Goal: Task Accomplishment & Management: Manage account settings

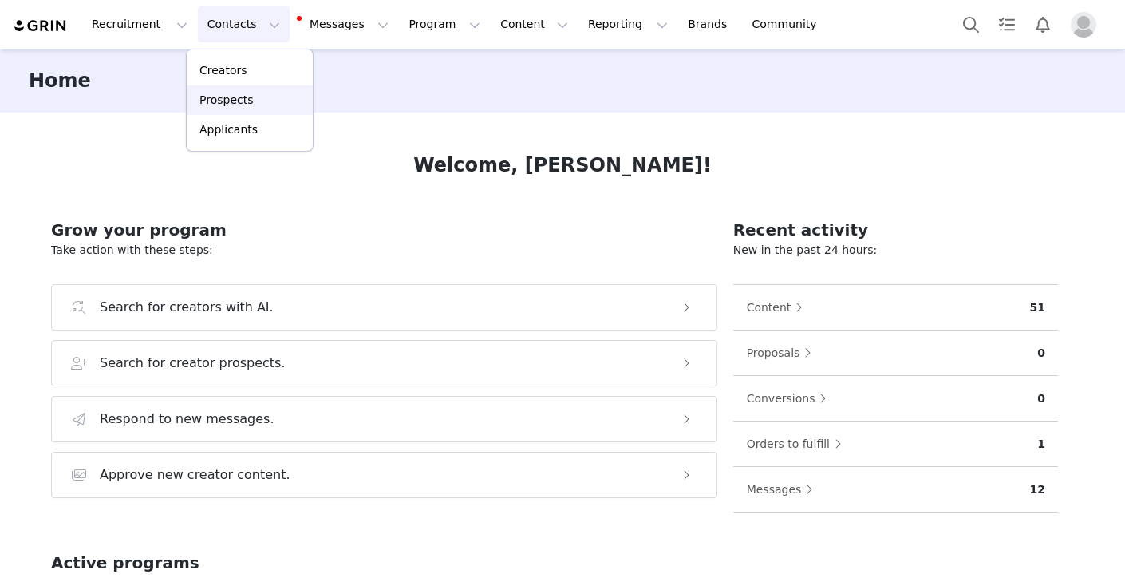
click at [237, 98] on p "Prospects" at bounding box center [225, 100] width 53 height 17
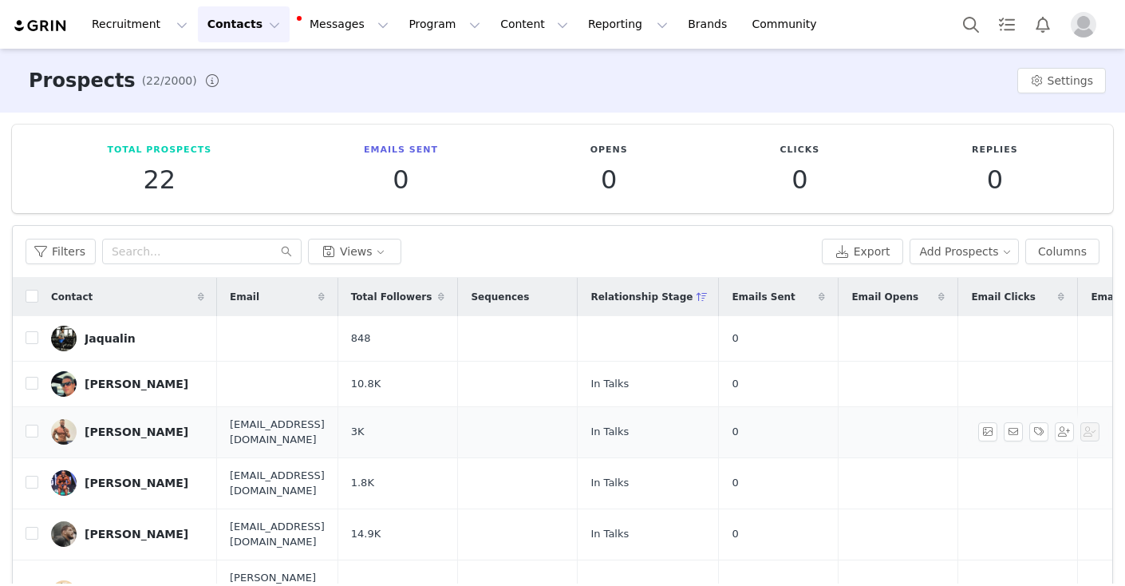
click at [140, 429] on div "[PERSON_NAME]" at bounding box center [137, 431] width 104 height 13
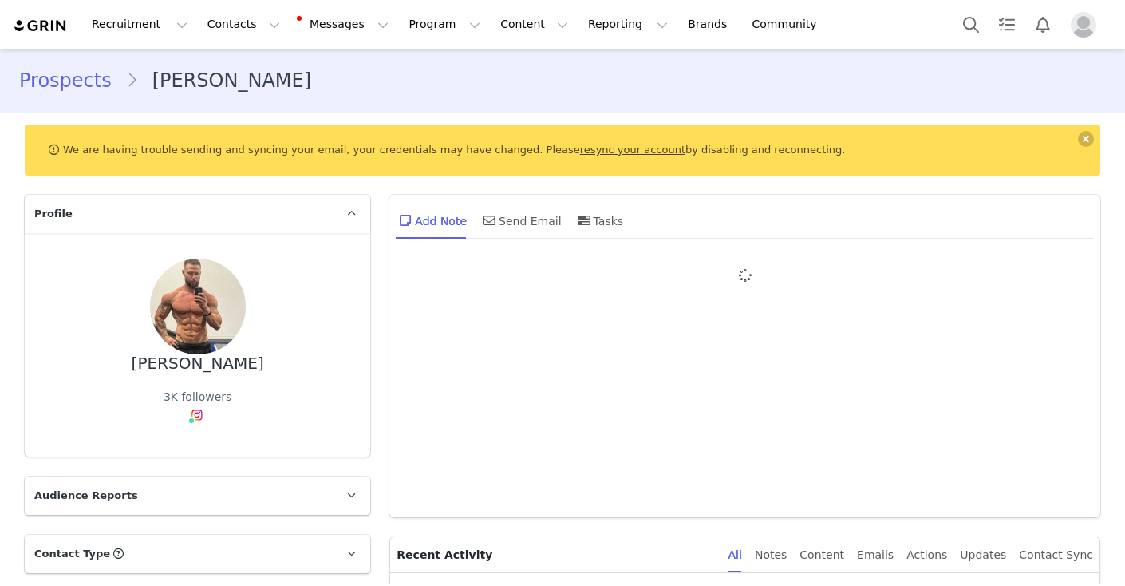
type input "+1 ([GEOGRAPHIC_DATA])"
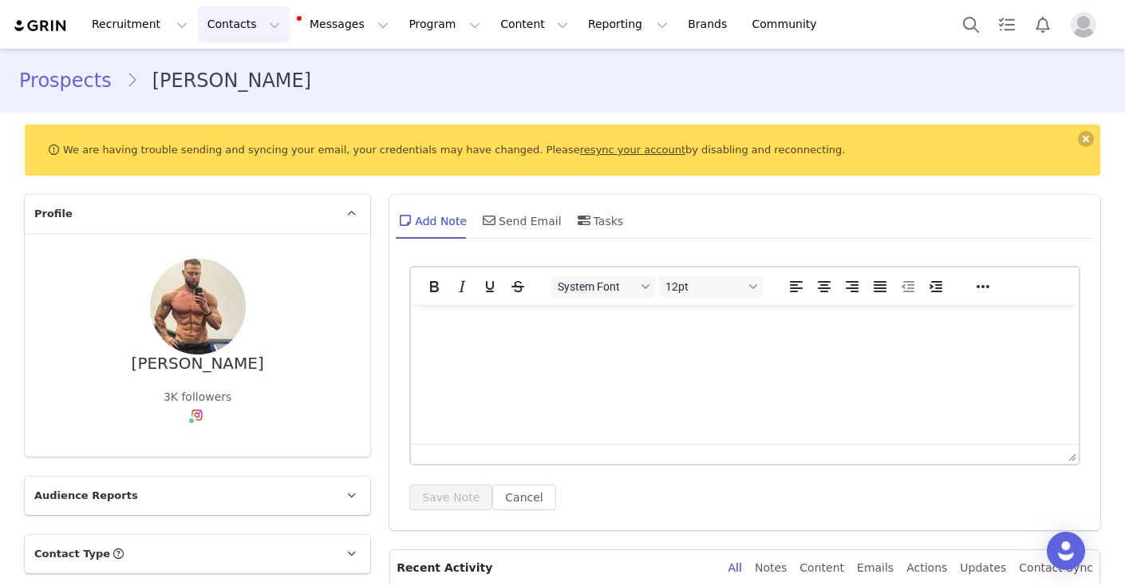
click at [264, 27] on button "Contacts Contacts" at bounding box center [244, 24] width 92 height 36
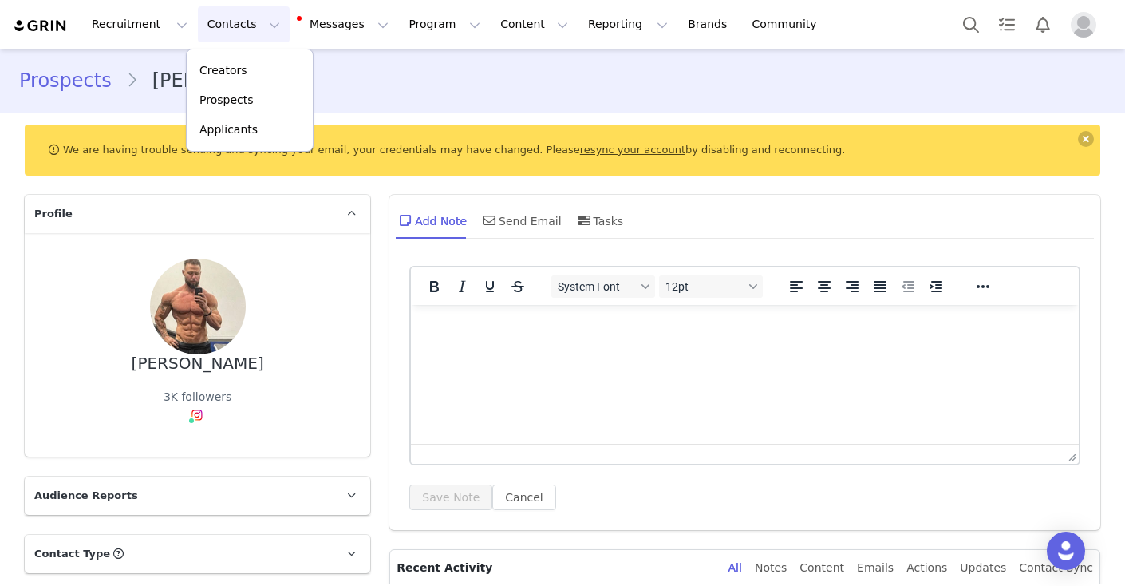
click at [258, 51] on div "Creators Prospects Applicants" at bounding box center [250, 100] width 128 height 103
click at [254, 72] on div "Creators" at bounding box center [249, 70] width 107 height 17
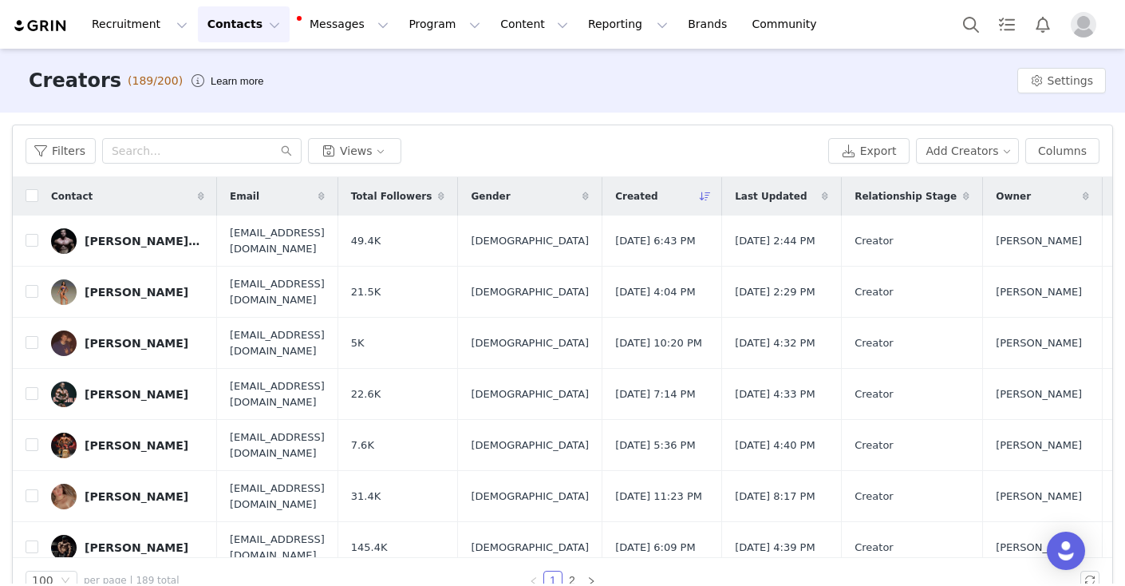
click at [259, 24] on button "Contacts Contacts" at bounding box center [244, 24] width 92 height 36
click at [241, 101] on p "Prospects" at bounding box center [225, 100] width 53 height 17
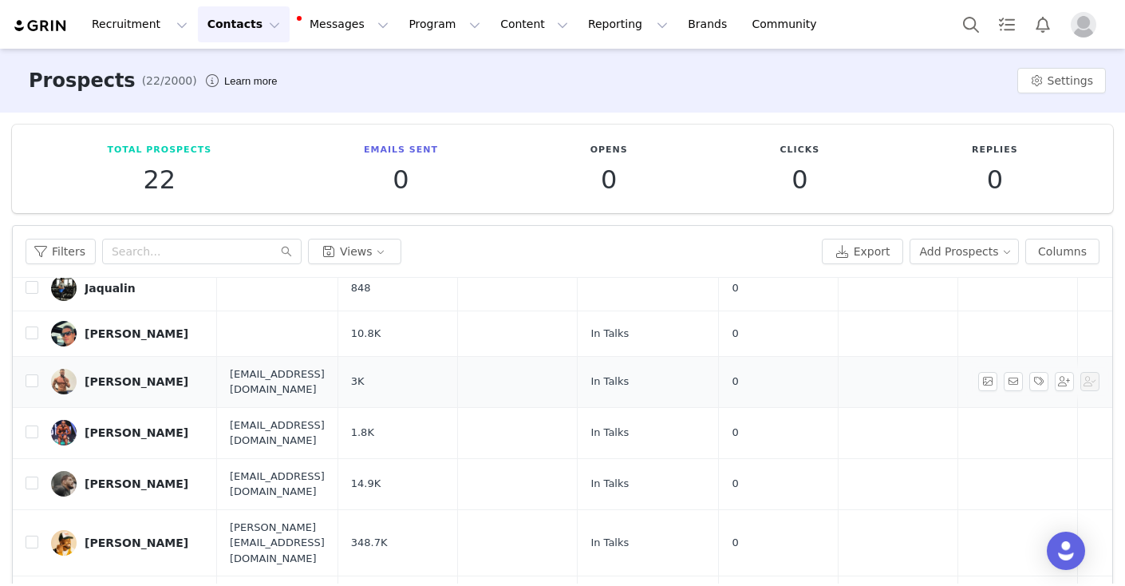
scroll to position [53, 0]
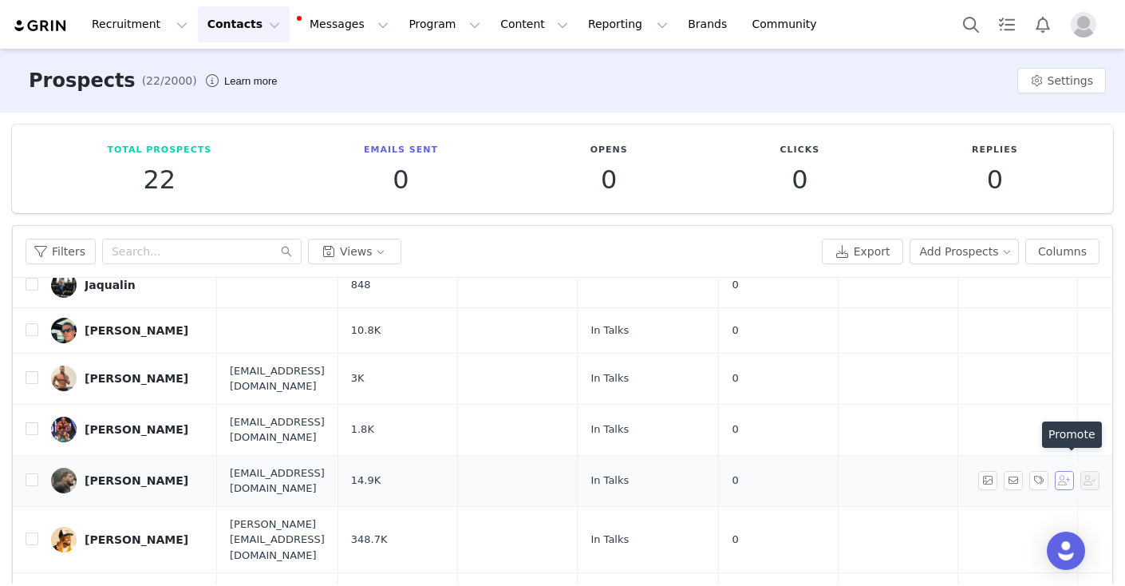
click at [1071, 471] on button "button" at bounding box center [1064, 480] width 19 height 19
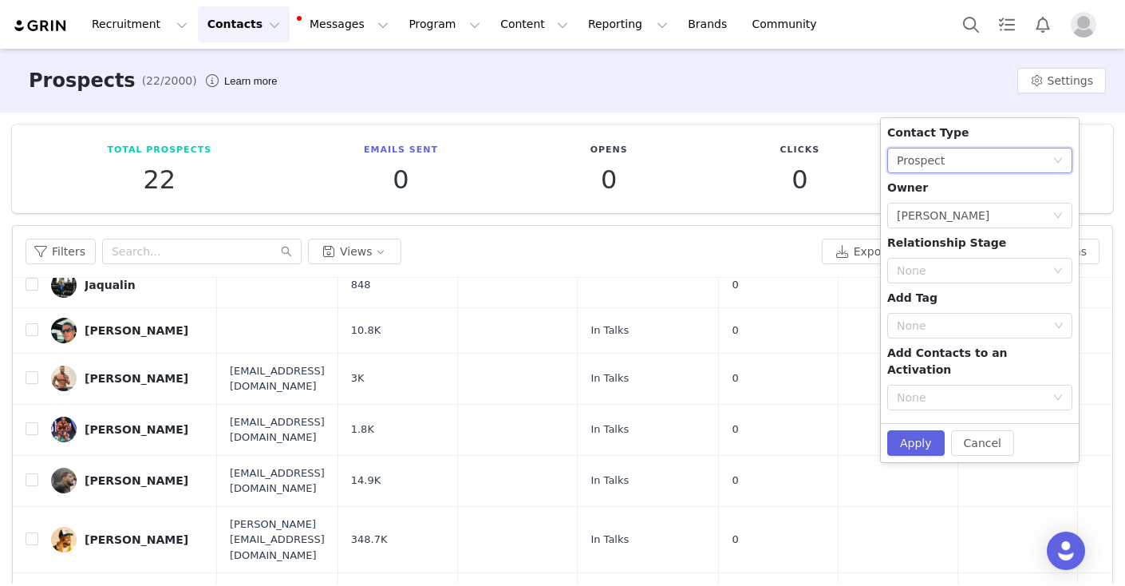
click at [933, 166] on div "Prospect" at bounding box center [921, 160] width 48 height 24
click at [933, 220] on li "Creator" at bounding box center [979, 218] width 185 height 26
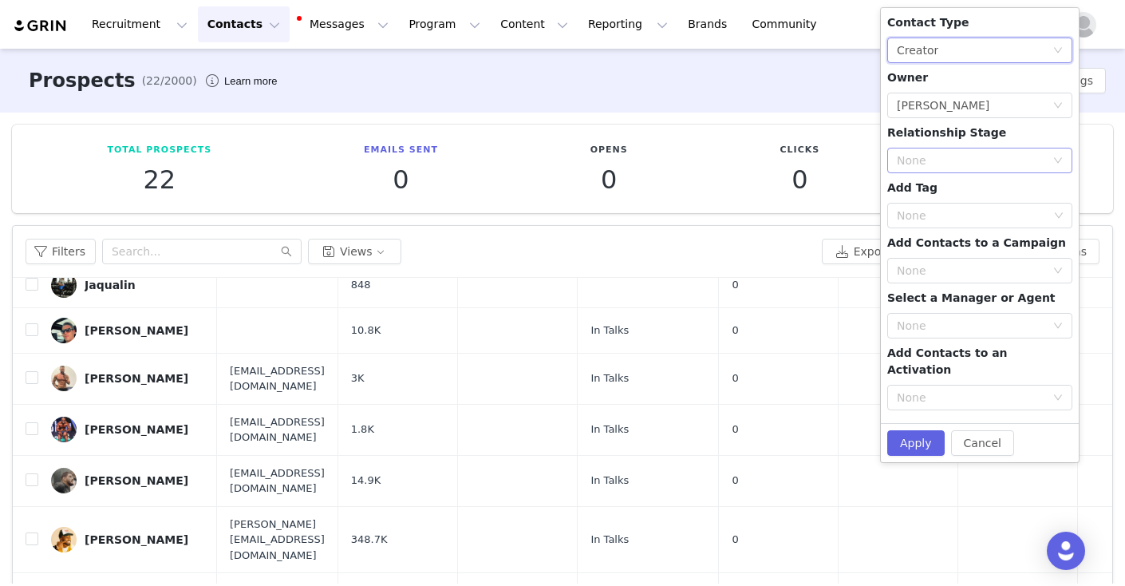
click at [941, 158] on div "None" at bounding box center [971, 160] width 148 height 16
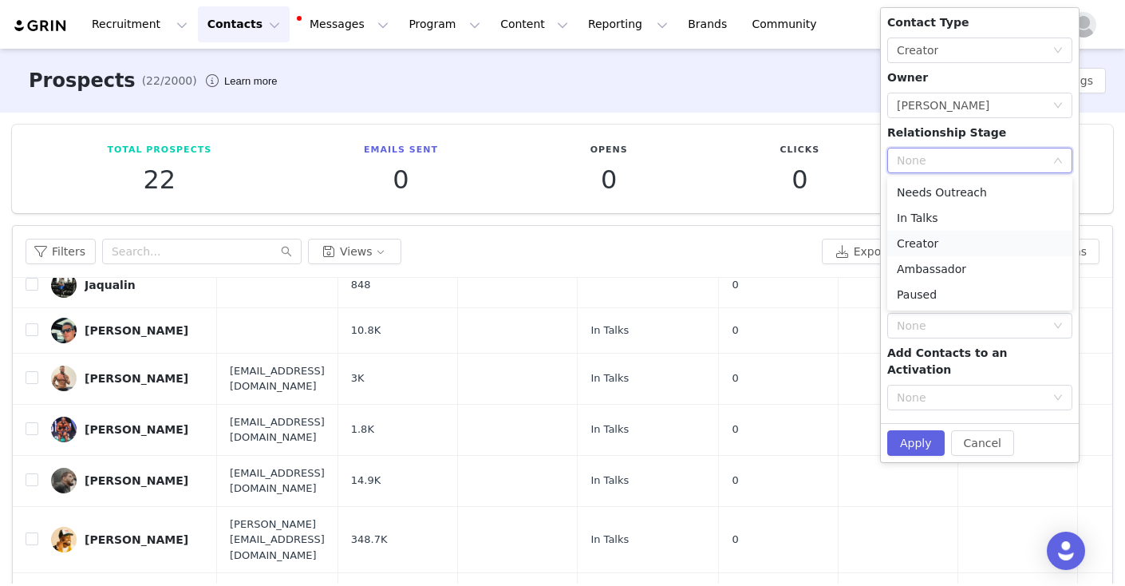
click at [933, 243] on li "Creator" at bounding box center [979, 244] width 185 height 26
click at [935, 389] on div "None" at bounding box center [971, 397] width 148 height 16
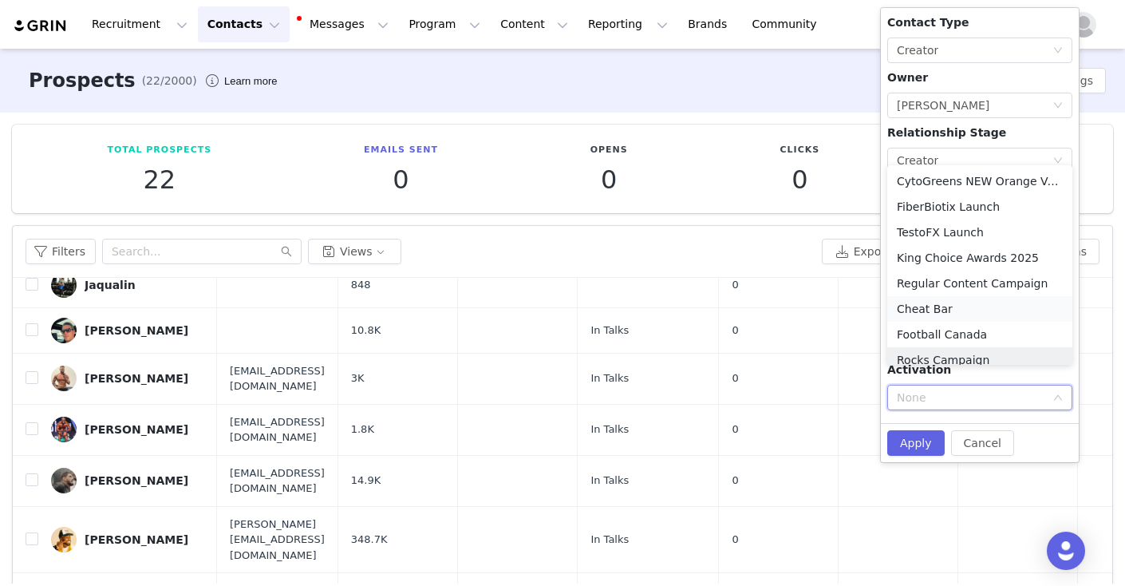
scroll to position [8, 0]
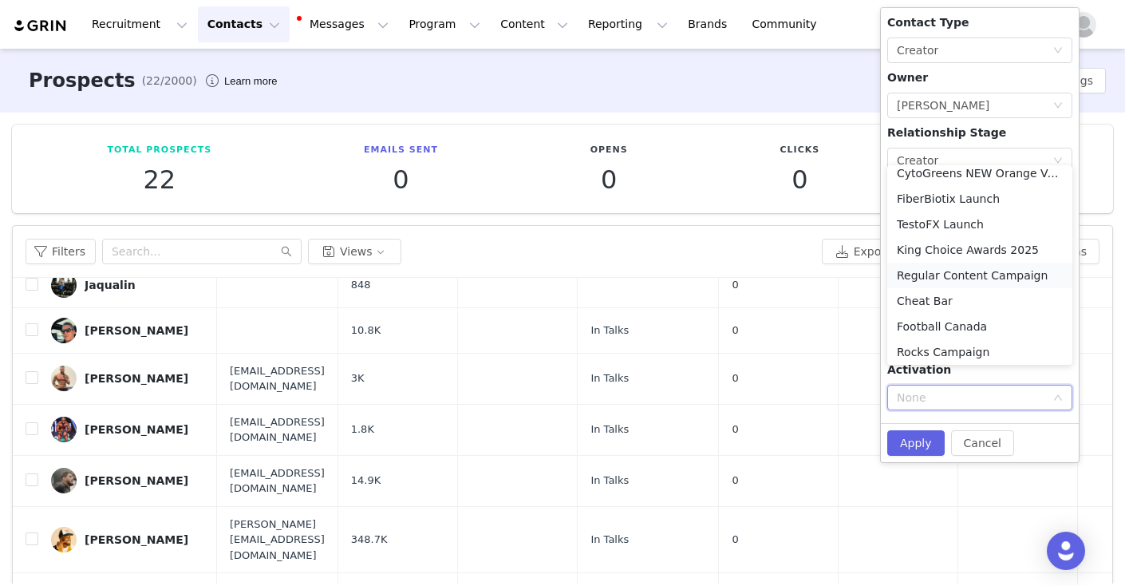
click at [940, 276] on li "Regular Content Campaign" at bounding box center [979, 275] width 185 height 26
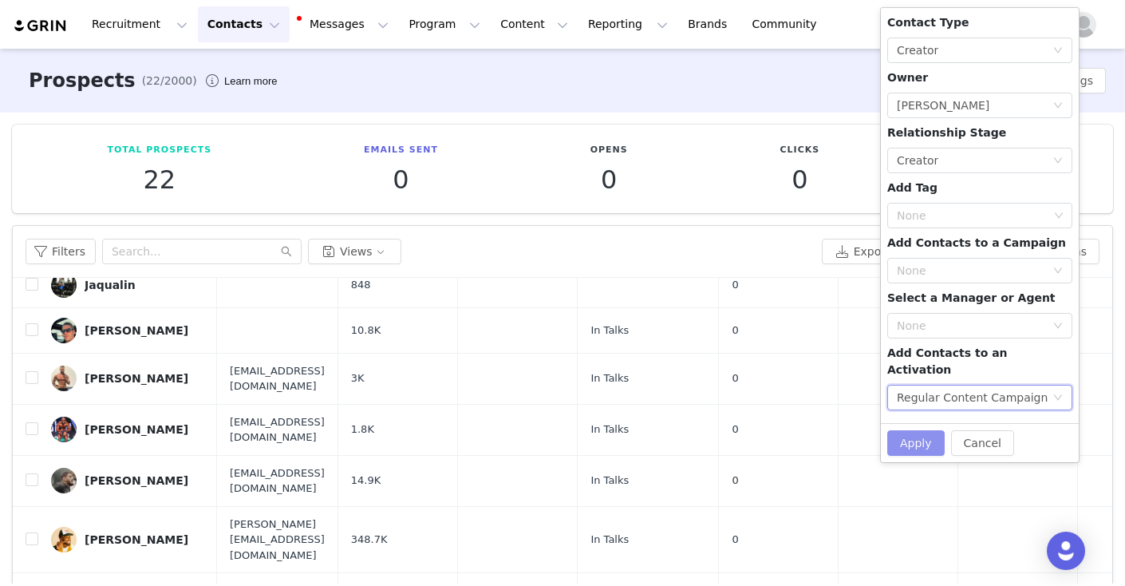
click at [912, 430] on button "Apply" at bounding box center [915, 443] width 57 height 26
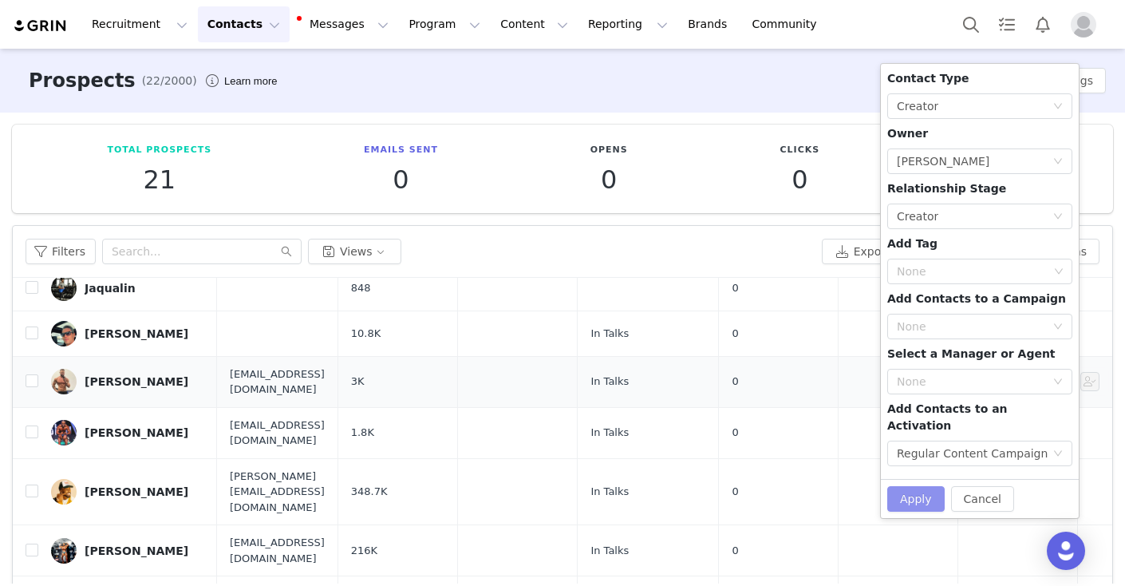
scroll to position [53, 0]
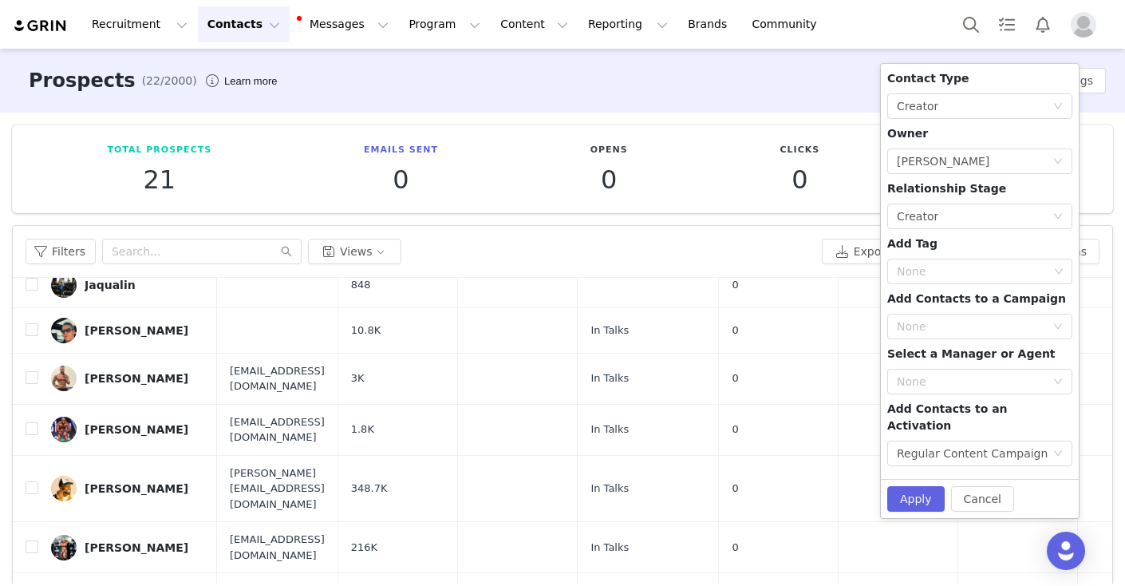
click at [829, 72] on div "Prospects (22/2000) Learn more Settings" at bounding box center [562, 81] width 1125 height 64
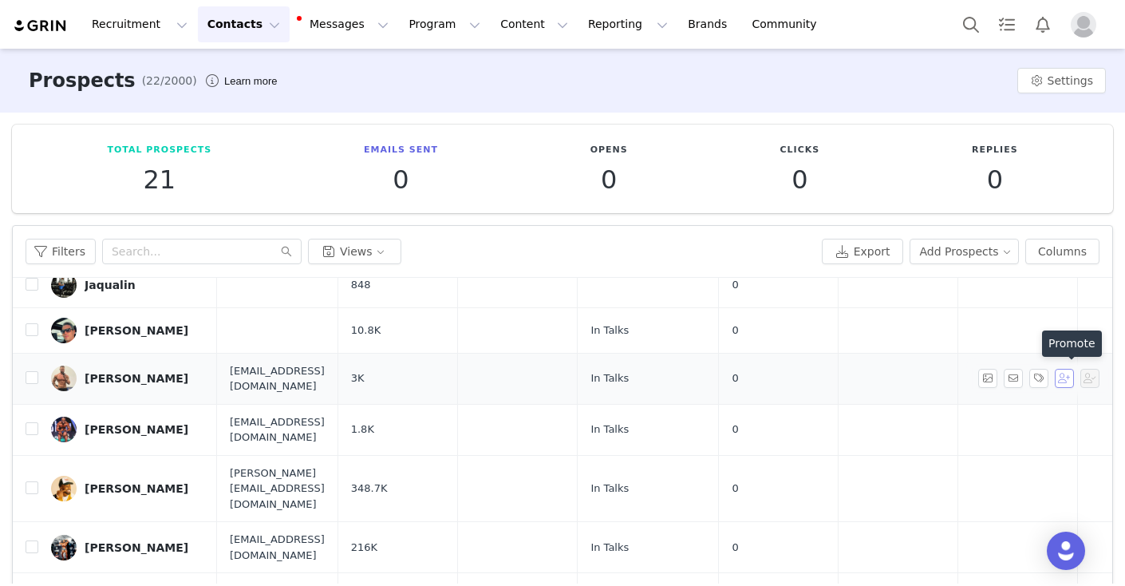
click at [1067, 375] on button "button" at bounding box center [1064, 378] width 19 height 19
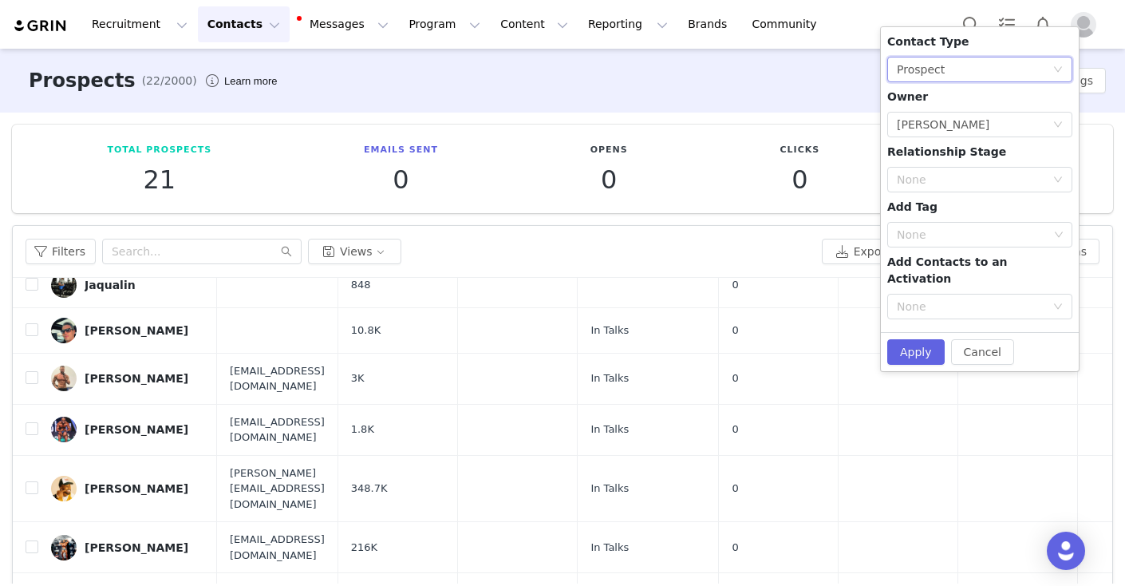
click at [946, 69] on div "None Prospect" at bounding box center [975, 69] width 156 height 24
click at [941, 135] on li "Creator" at bounding box center [979, 127] width 185 height 26
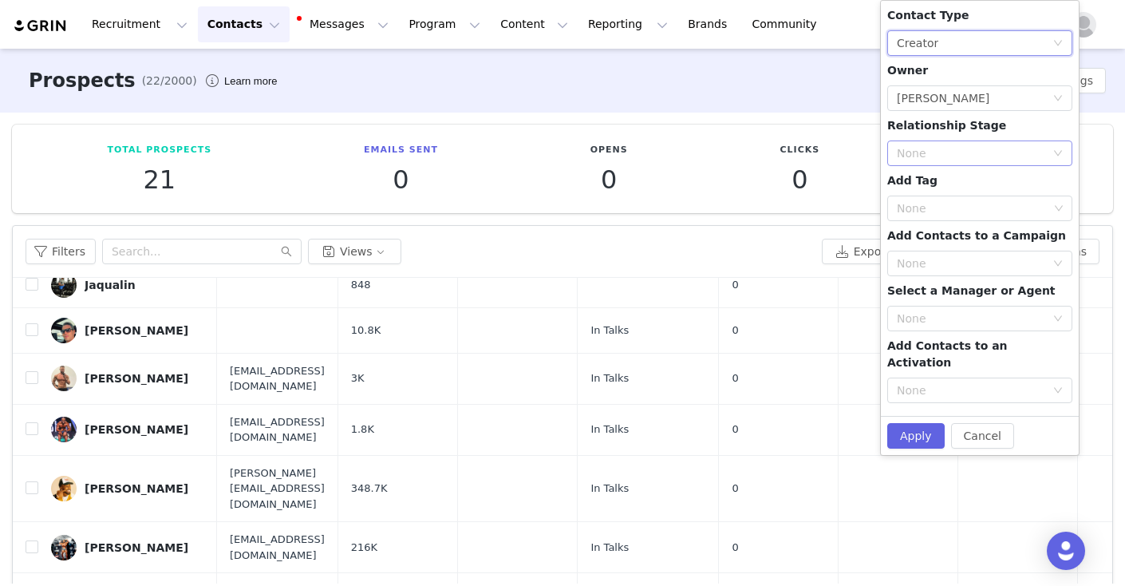
click at [942, 143] on div "None" at bounding box center [975, 153] width 156 height 24
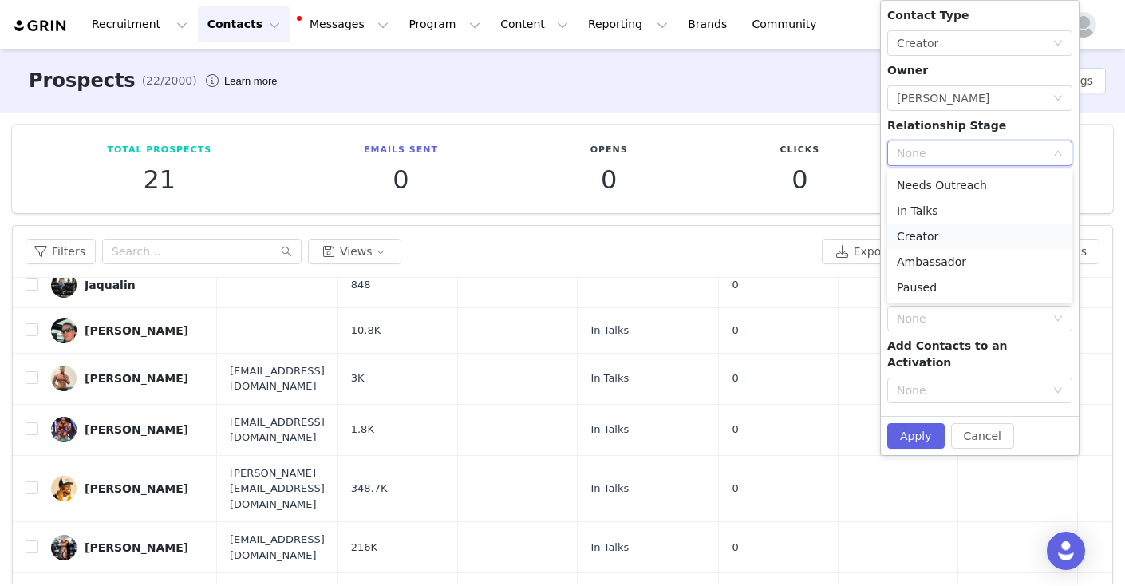
click at [937, 234] on li "Creator" at bounding box center [979, 236] width 185 height 26
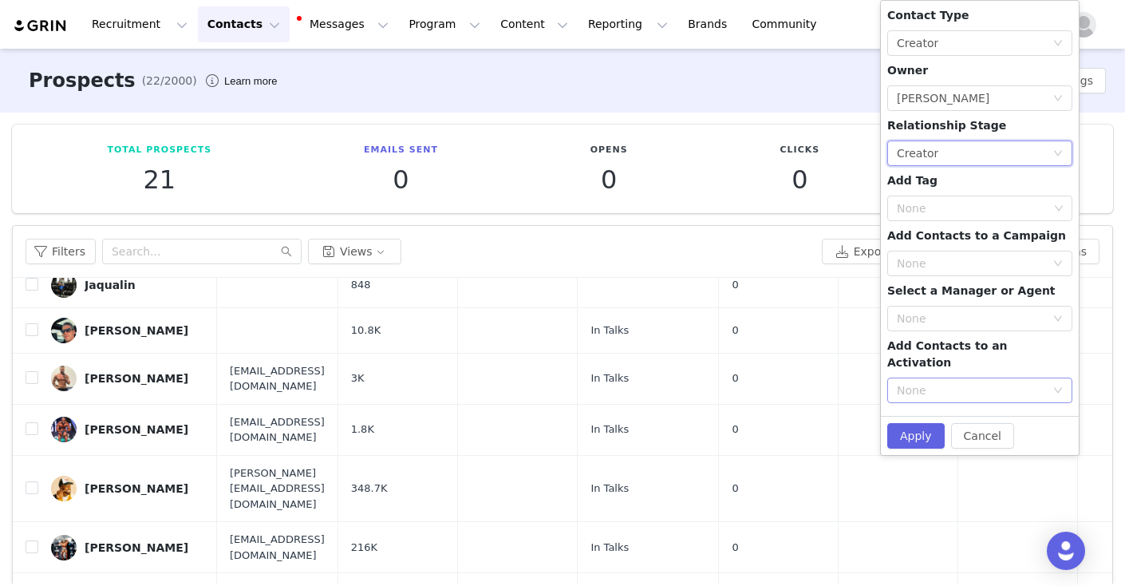
click at [941, 382] on div "None" at bounding box center [971, 390] width 148 height 16
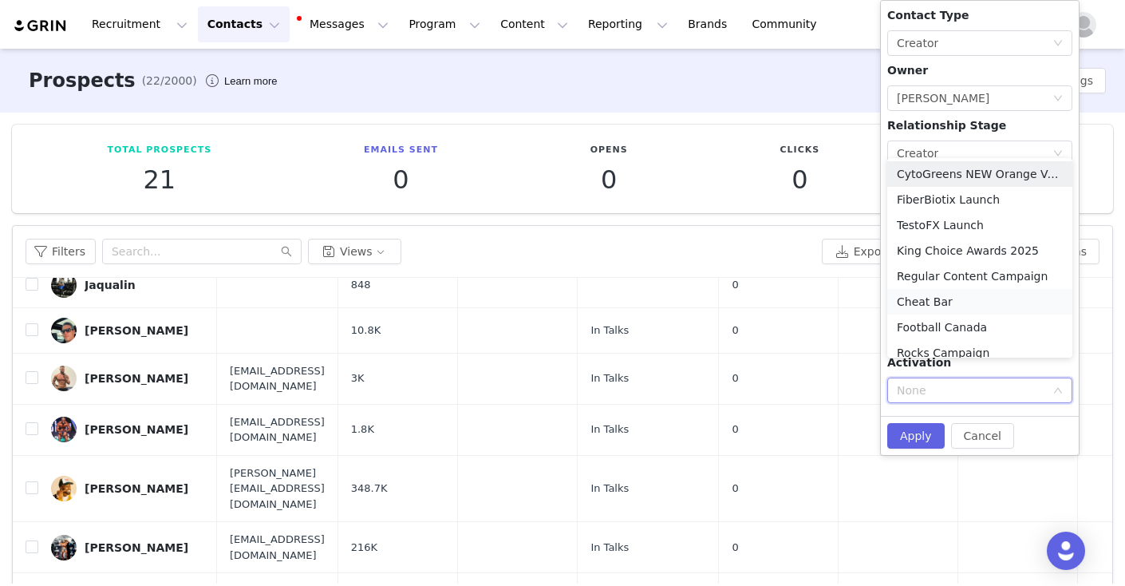
scroll to position [8, 0]
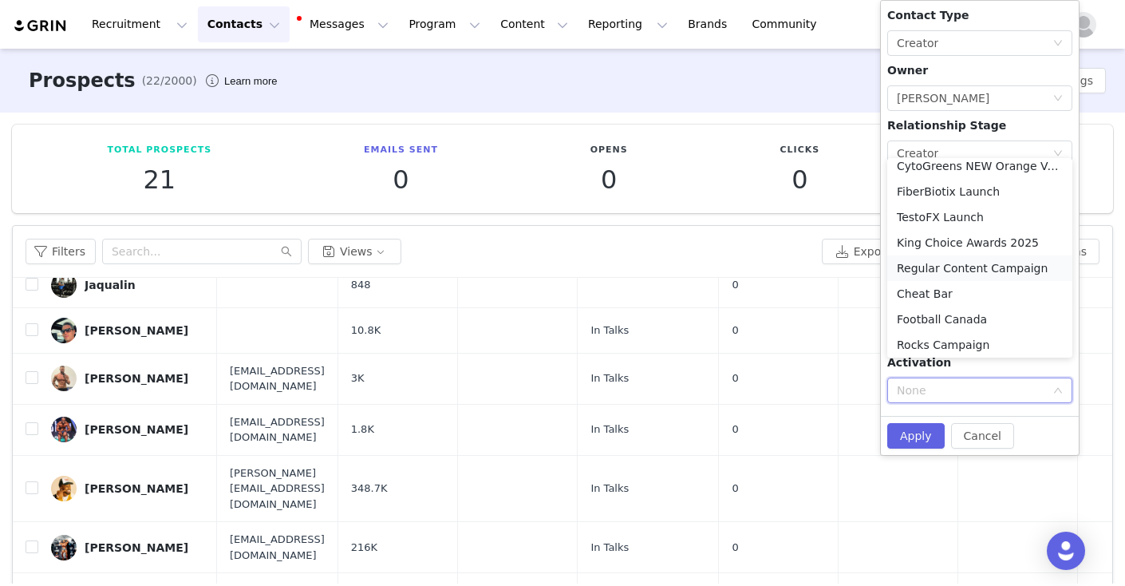
click at [942, 271] on li "Regular Content Campaign" at bounding box center [979, 268] width 185 height 26
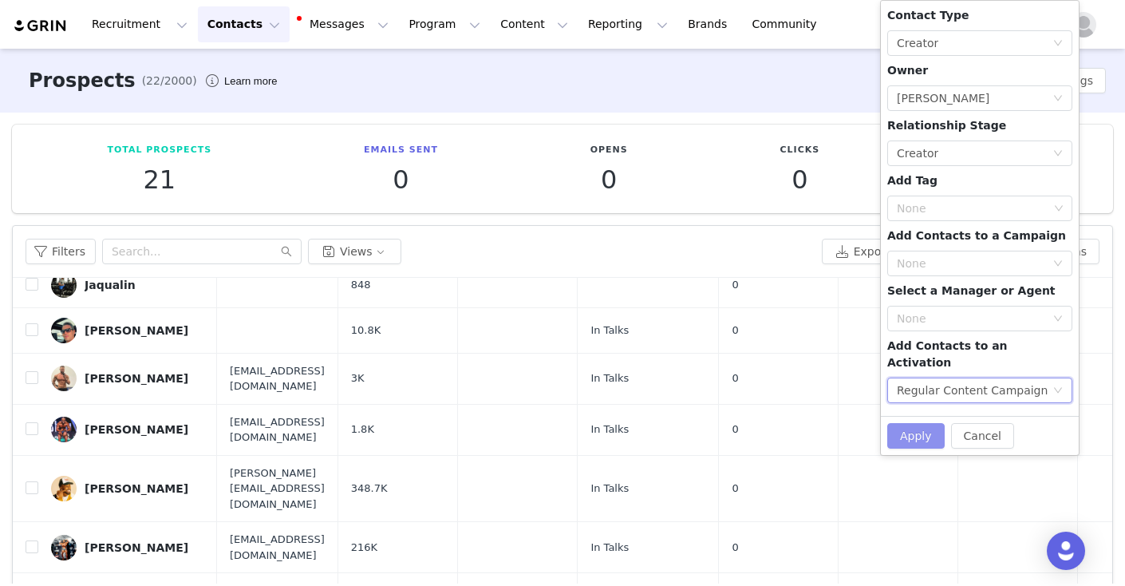
click at [909, 424] on button "Apply" at bounding box center [915, 436] width 57 height 26
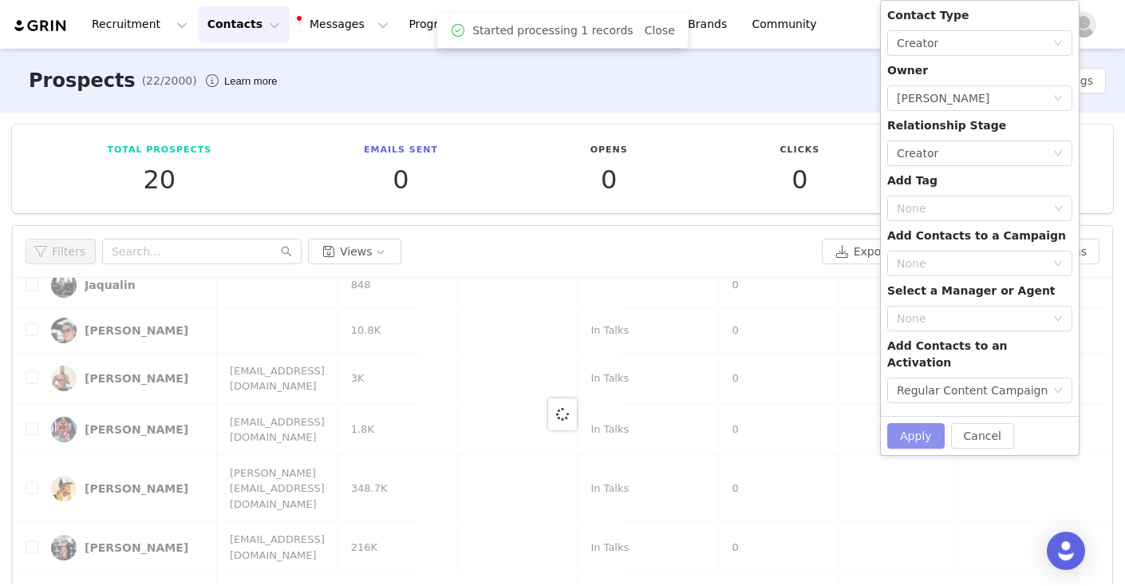
scroll to position [0, 0]
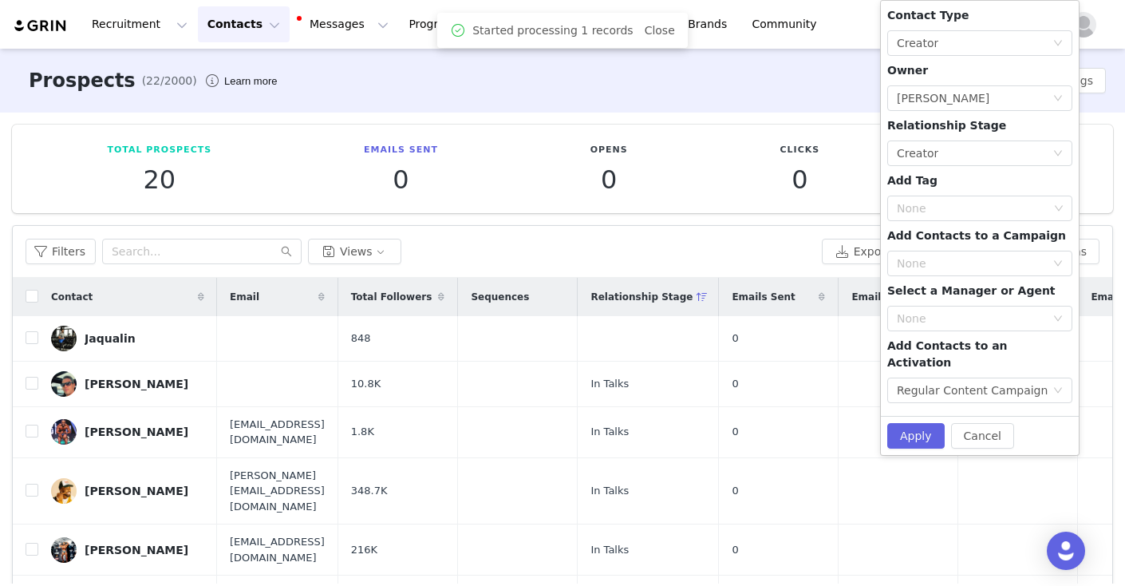
click at [724, 79] on div "Prospects (22/2000) Learn more Settings" at bounding box center [562, 81] width 1125 height 64
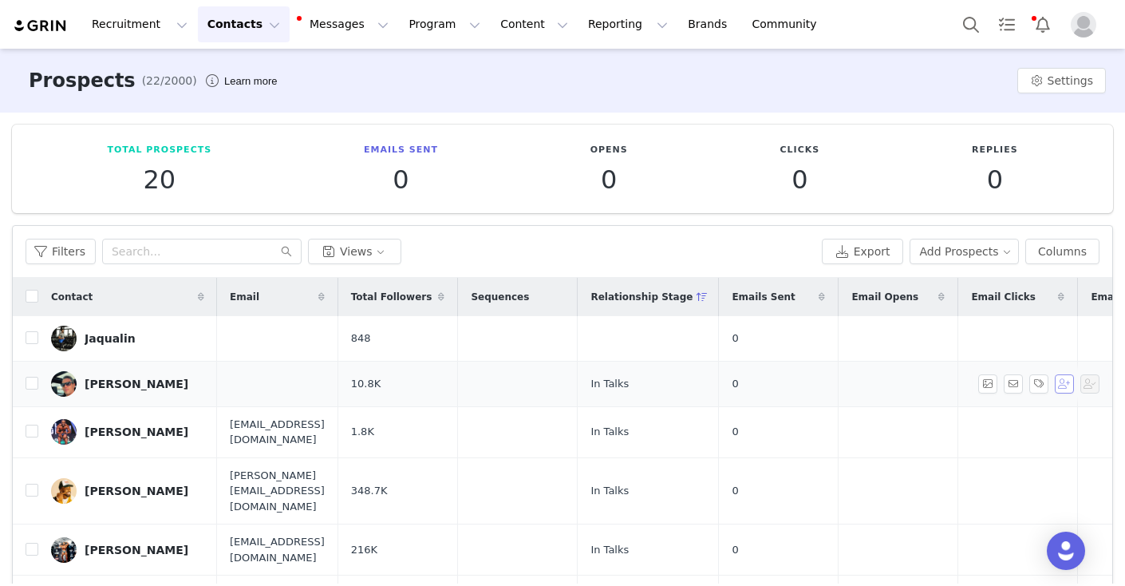
click at [1071, 384] on button "button" at bounding box center [1064, 383] width 19 height 19
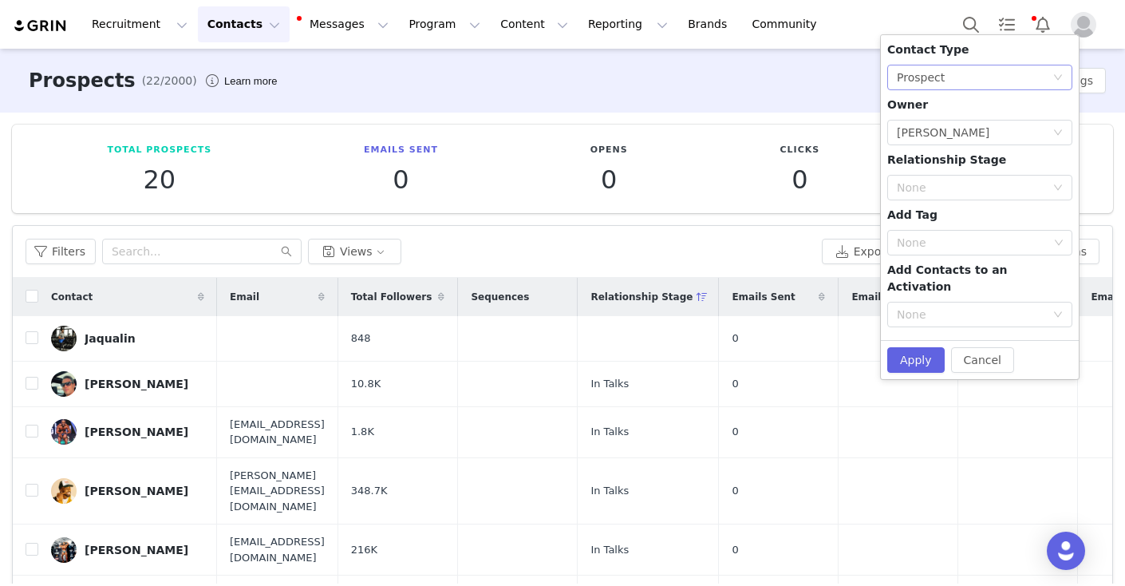
click at [952, 80] on div "None Prospect" at bounding box center [975, 77] width 156 height 24
click at [942, 140] on li "Creator" at bounding box center [979, 135] width 185 height 26
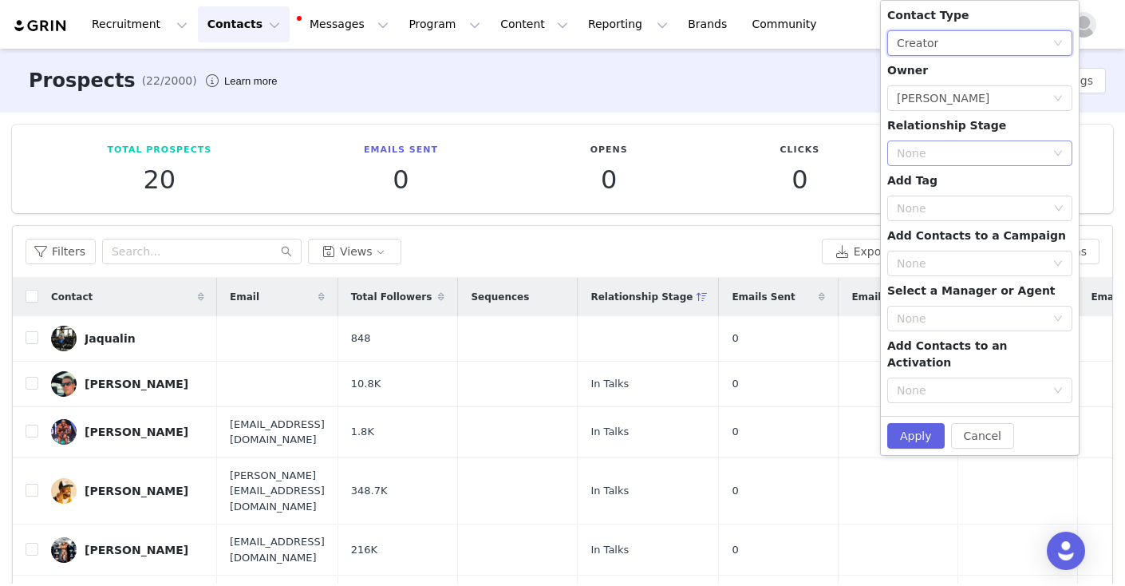
click at [939, 146] on div "None" at bounding box center [971, 153] width 148 height 16
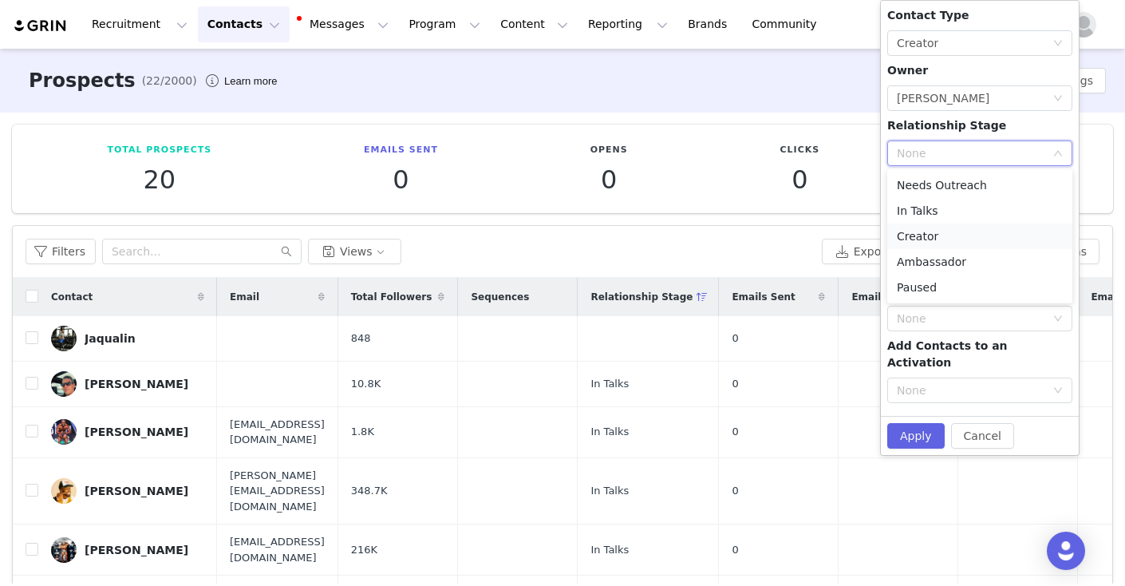
click at [937, 242] on li "Creator" at bounding box center [979, 236] width 185 height 26
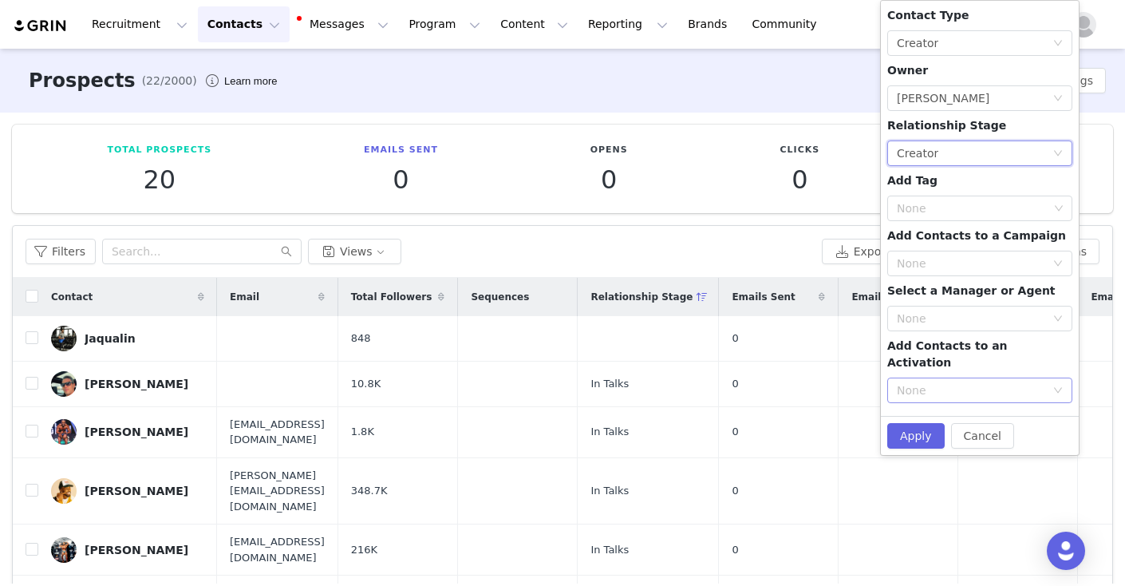
click at [937, 382] on div "None" at bounding box center [971, 390] width 148 height 16
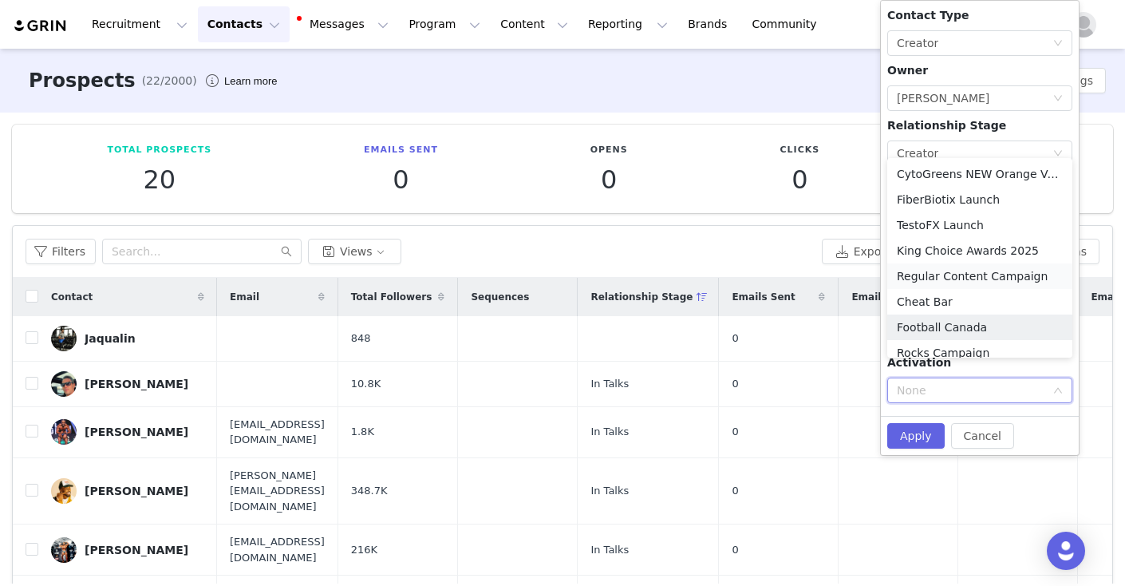
scroll to position [8, 0]
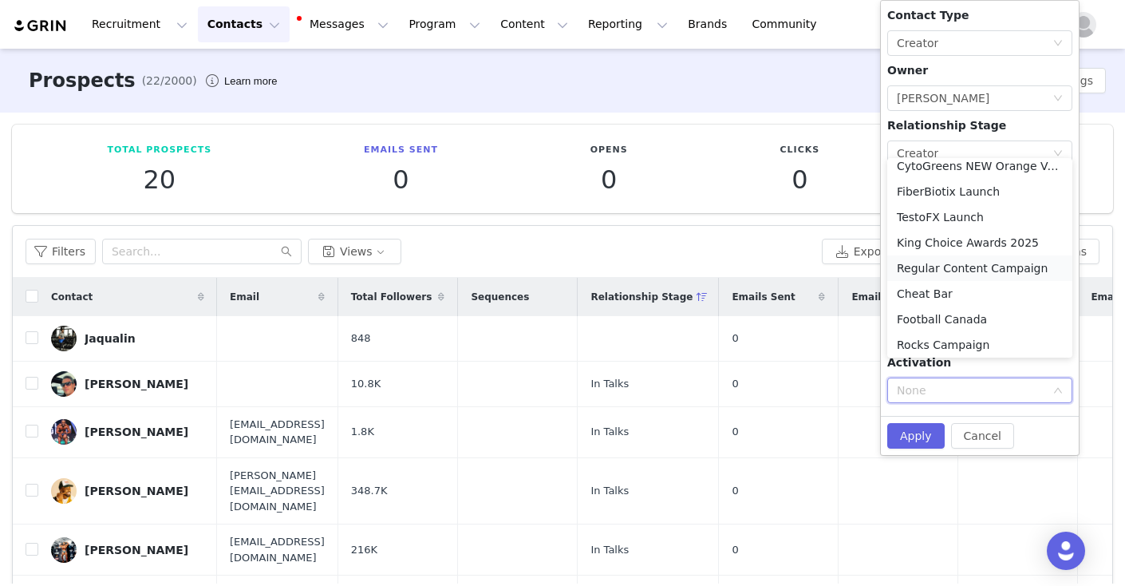
click at [931, 266] on li "Regular Content Campaign" at bounding box center [979, 268] width 185 height 26
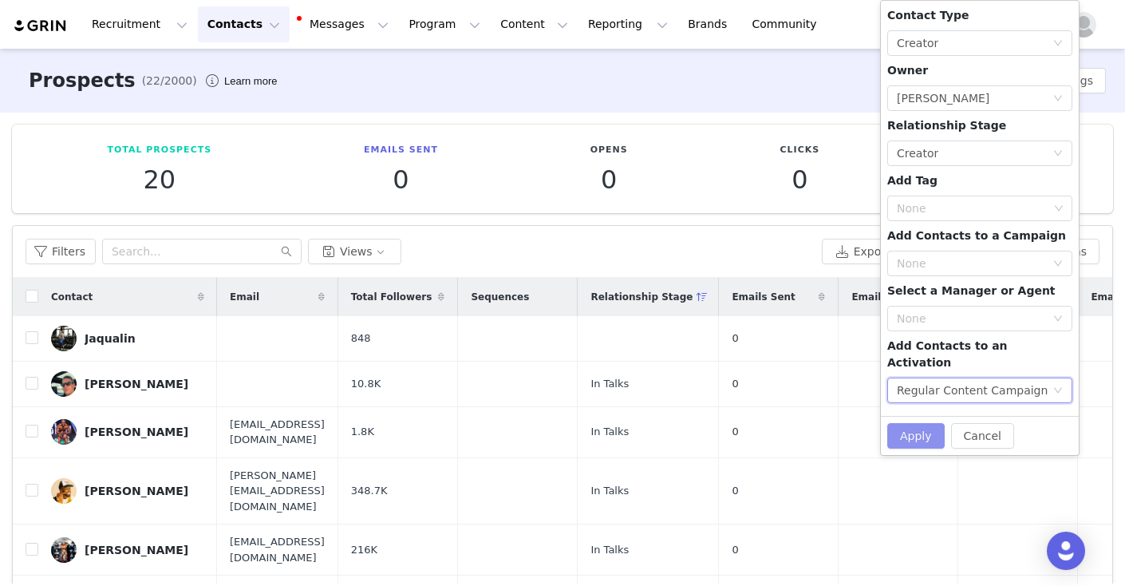
click at [919, 423] on button "Apply" at bounding box center [915, 436] width 57 height 26
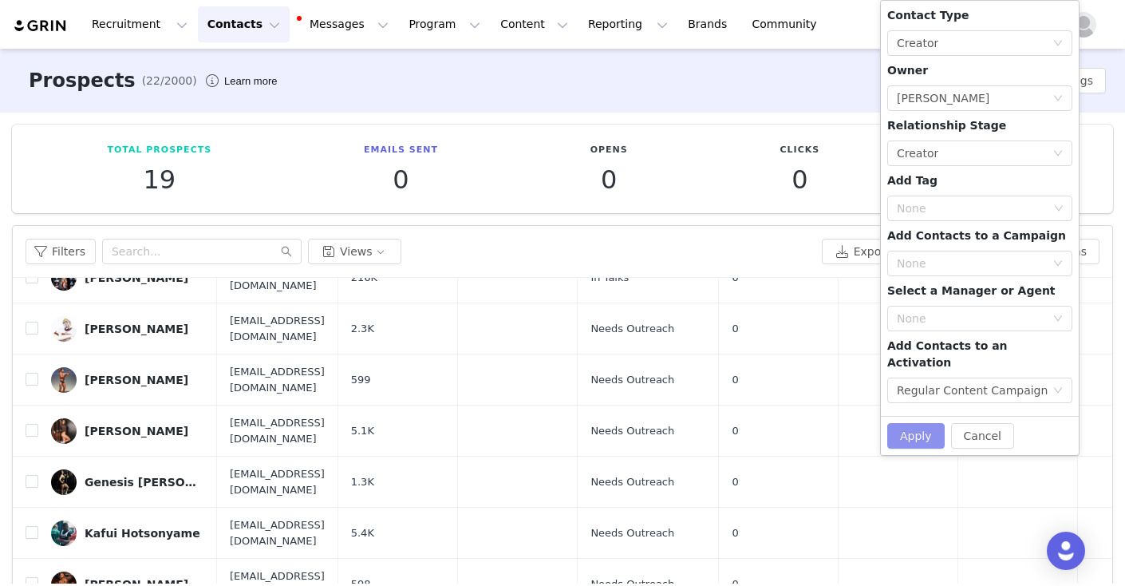
scroll to position [227, 0]
click at [684, 80] on div "Prospects (22/2000) Learn more Settings" at bounding box center [562, 81] width 1125 height 64
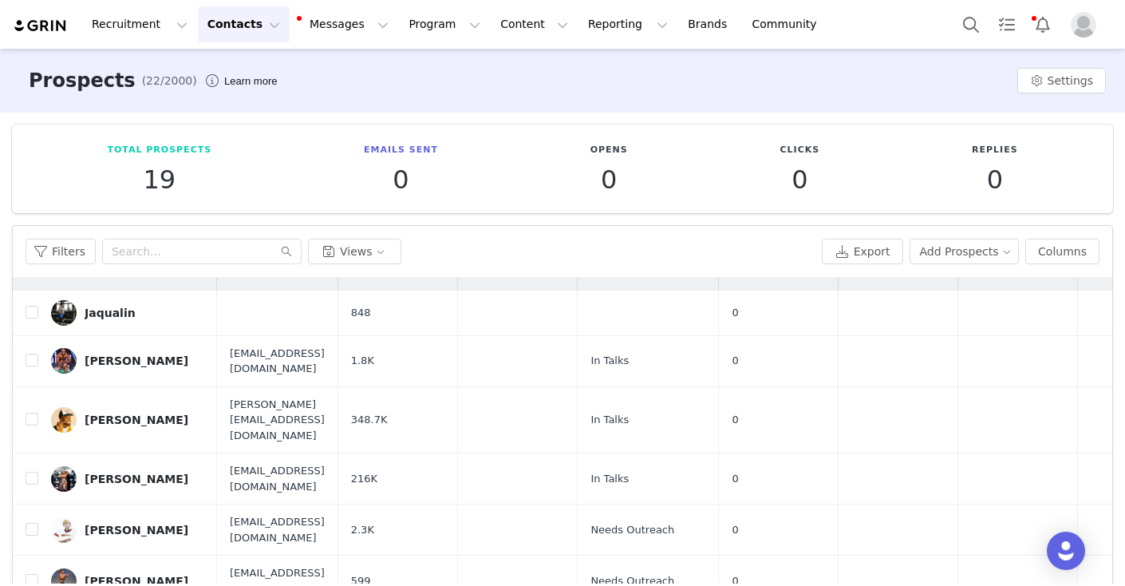
scroll to position [0, 0]
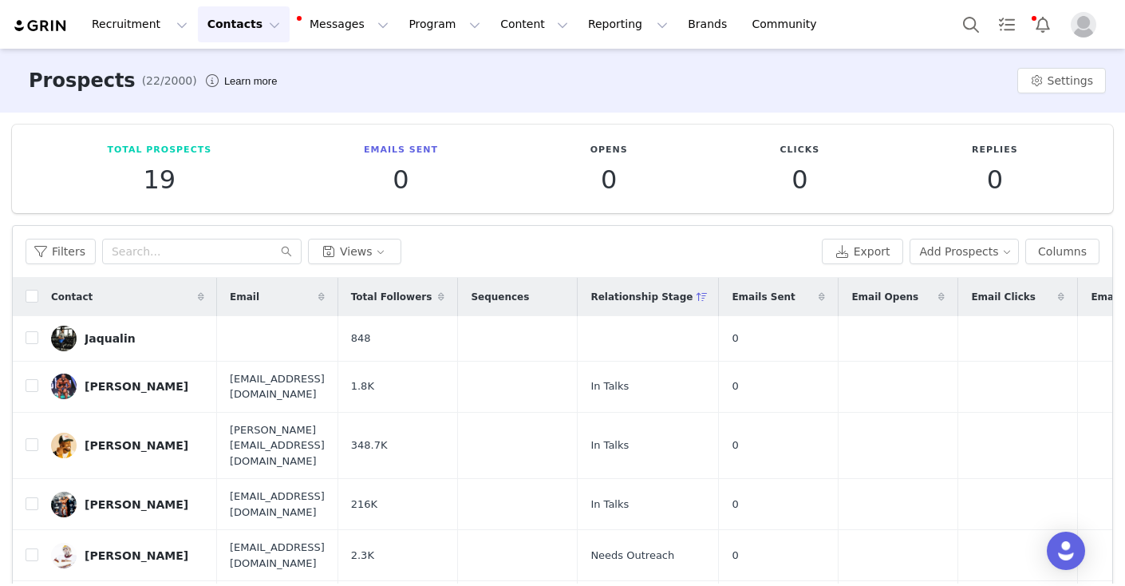
click at [260, 24] on button "Contacts Contacts" at bounding box center [244, 24] width 92 height 36
click at [243, 72] on p "Creators" at bounding box center [223, 70] width 48 height 17
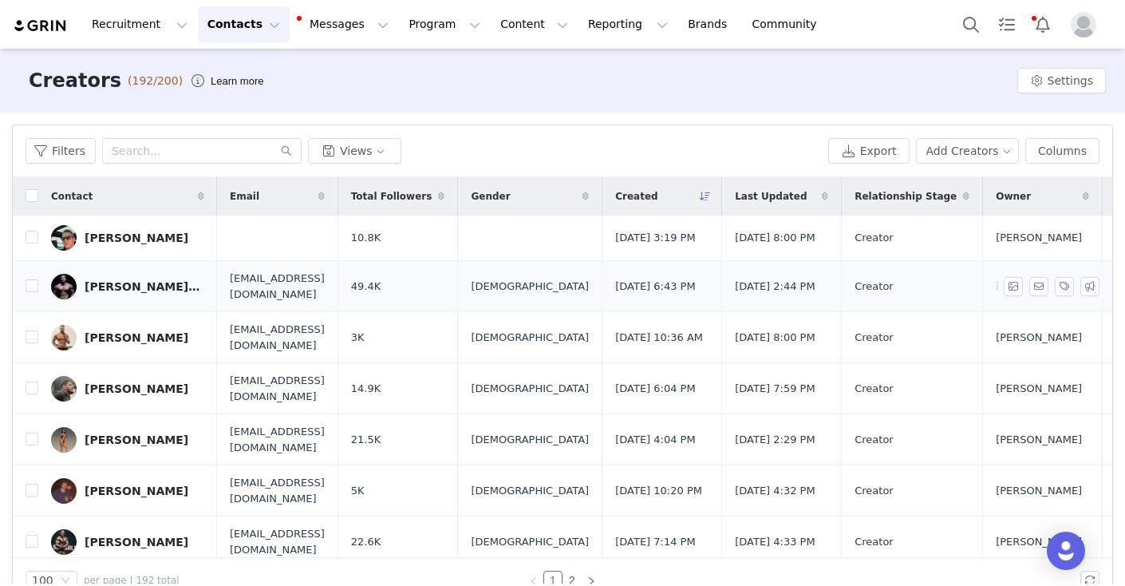
click at [120, 290] on div "[PERSON_NAME][DATE]" at bounding box center [145, 286] width 120 height 13
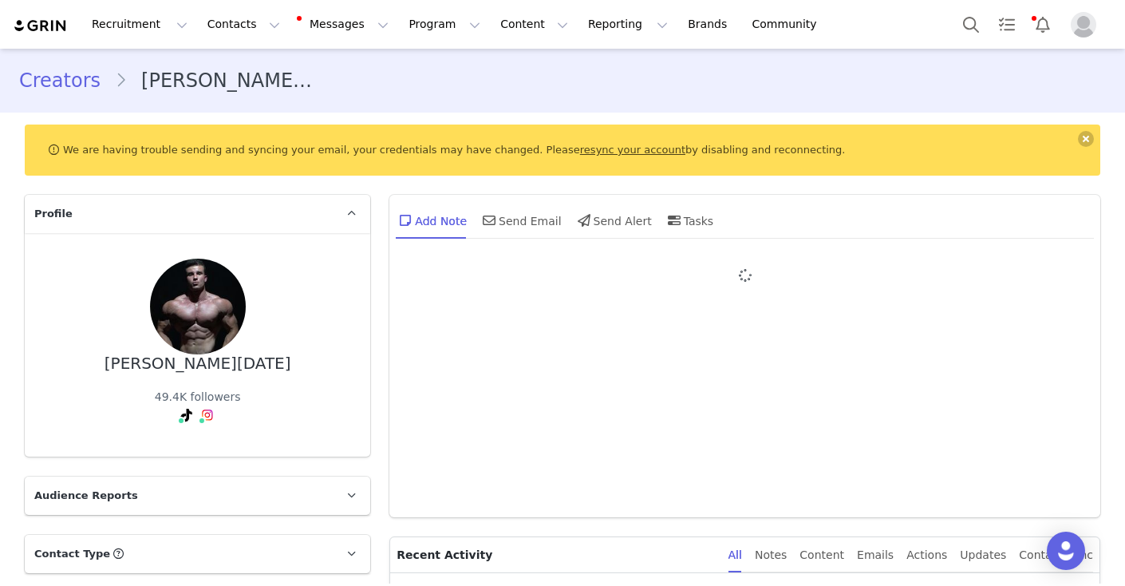
type input "+1 ([GEOGRAPHIC_DATA])"
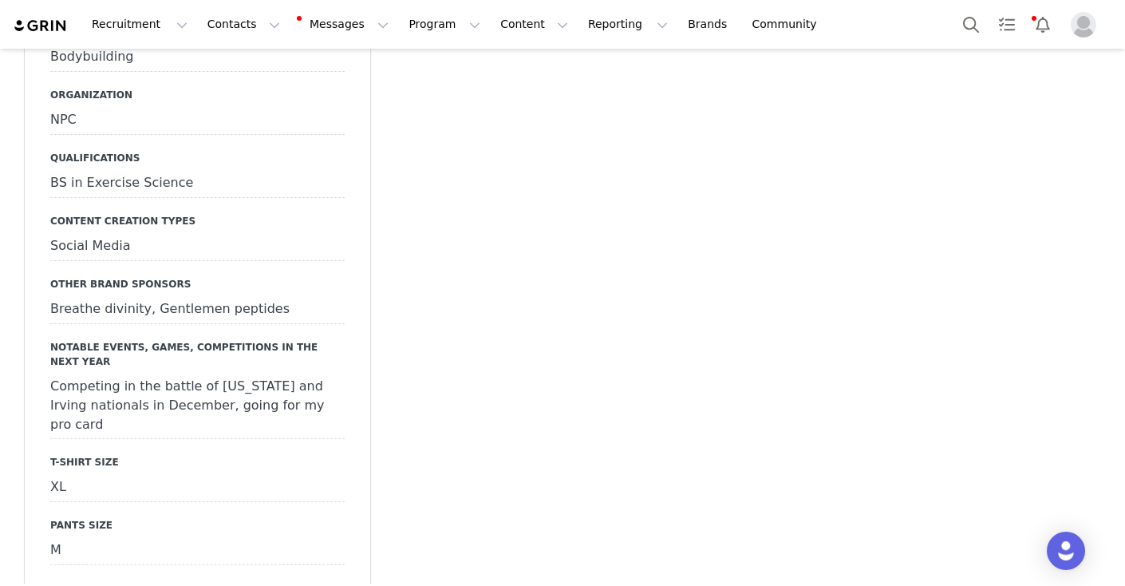
scroll to position [1651, 0]
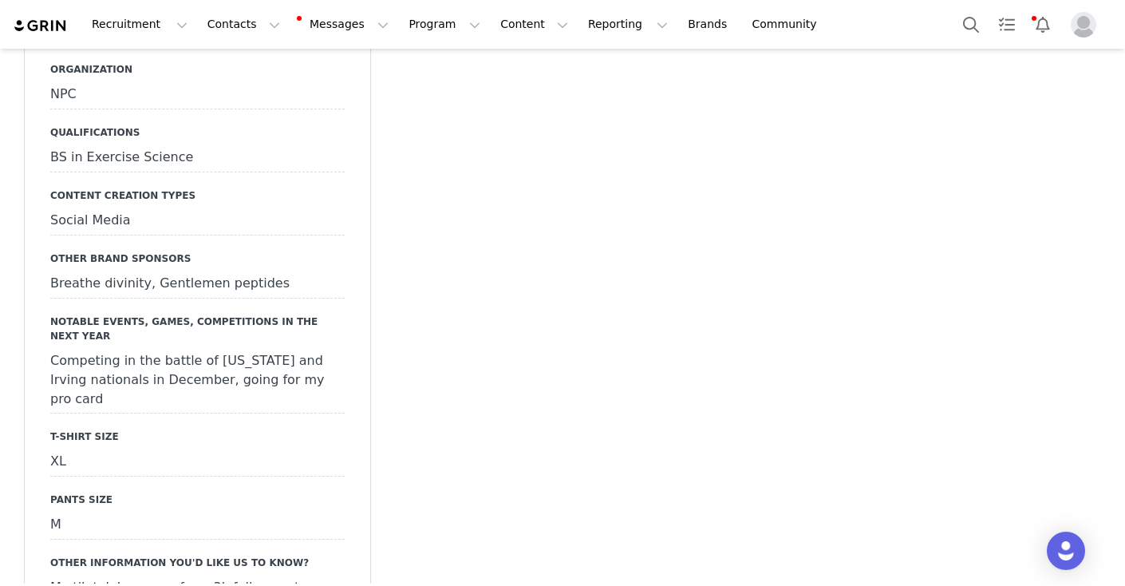
click at [123, 353] on div "Competing in the battle of [US_STATE] and Irving nationals in December, going f…" at bounding box center [197, 380] width 294 height 66
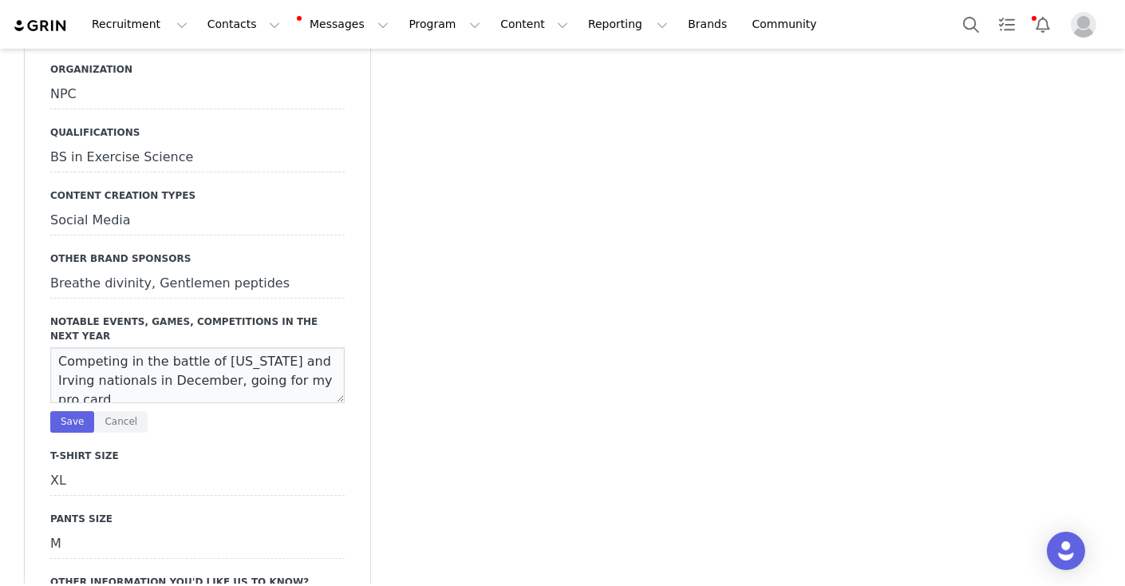
click at [123, 353] on textarea "Competing in the battle of [US_STATE] and Irving nationals in December, going f…" at bounding box center [197, 375] width 294 height 56
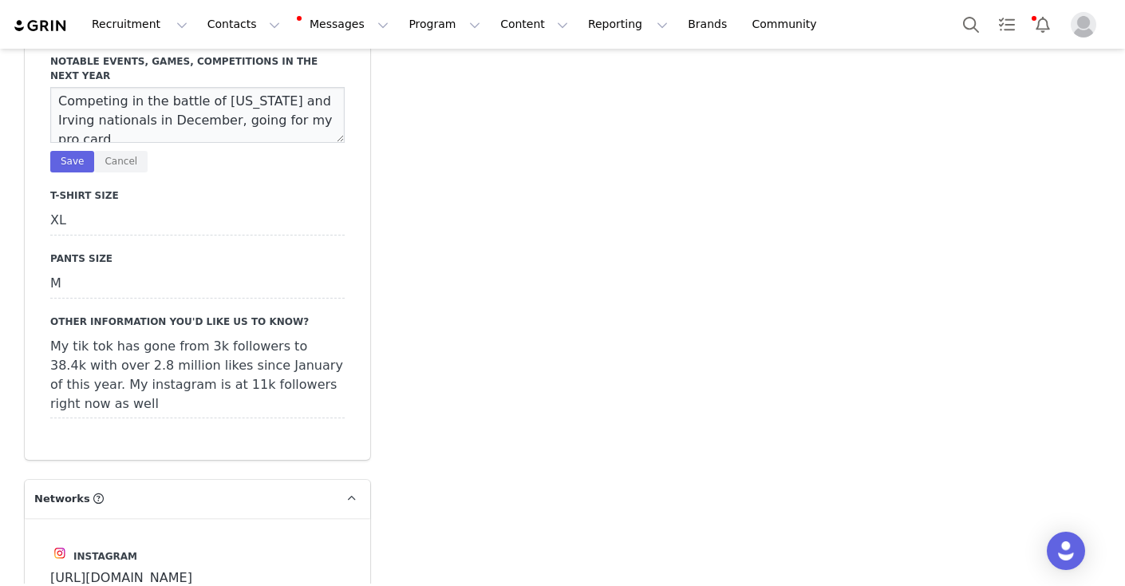
scroll to position [1980, 0]
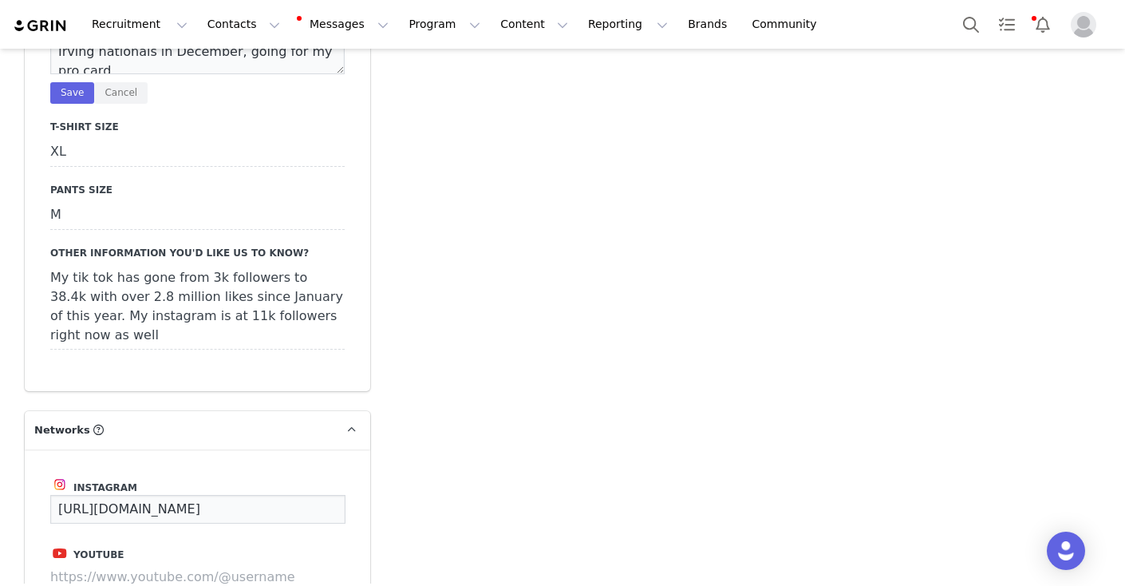
click at [173, 505] on input "[URL][DOMAIN_NAME]" at bounding box center [197, 509] width 295 height 29
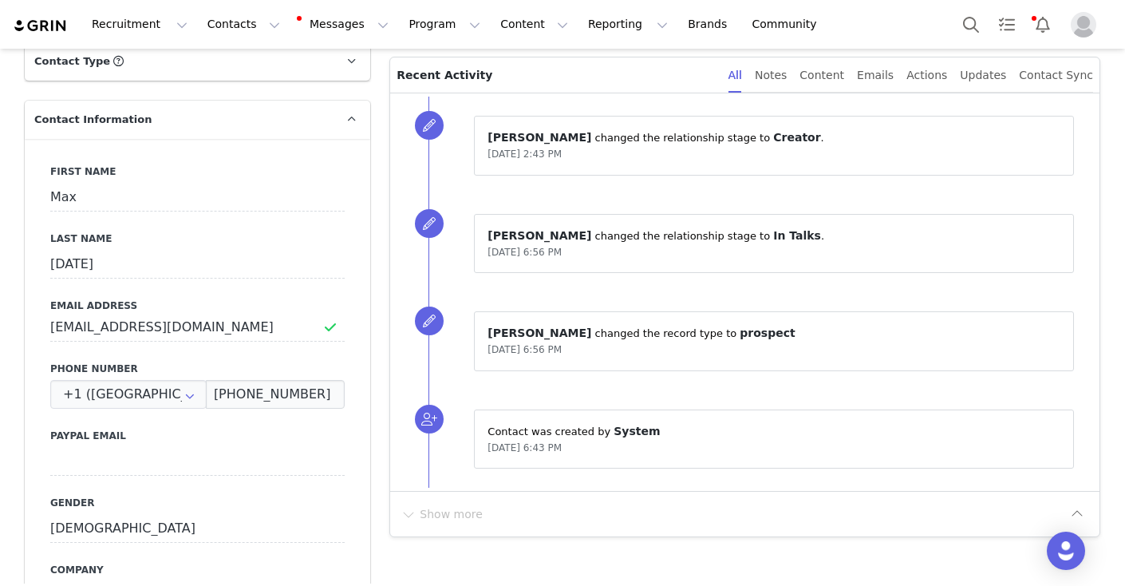
scroll to position [493, 0]
click at [97, 325] on input "[EMAIL_ADDRESS][DOMAIN_NAME]" at bounding box center [197, 326] width 294 height 29
click at [128, 461] on input at bounding box center [197, 460] width 294 height 29
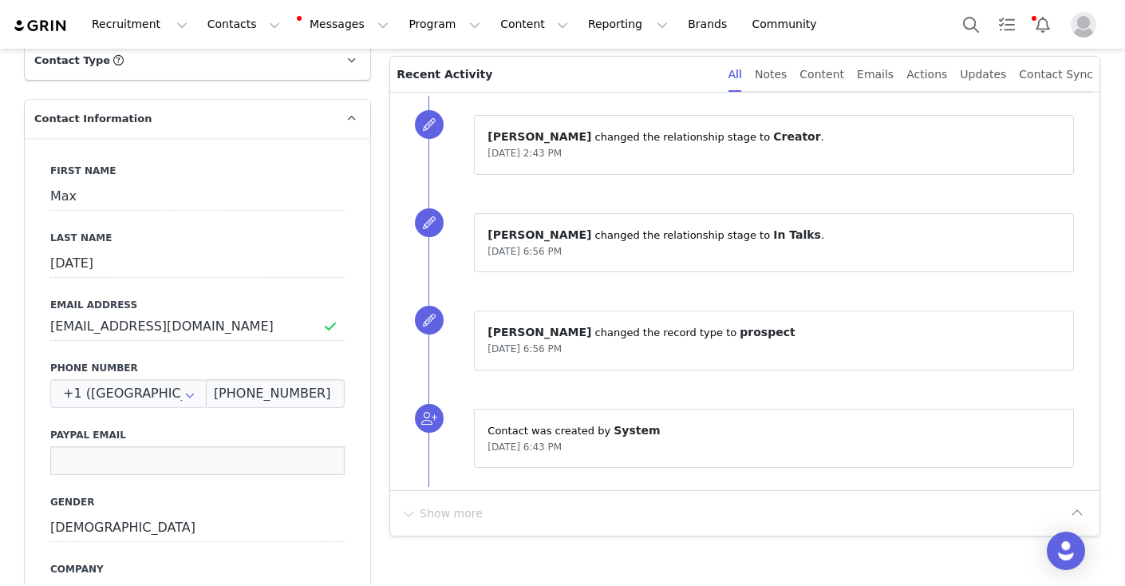
paste input "[EMAIL_ADDRESS][DOMAIN_NAME]"
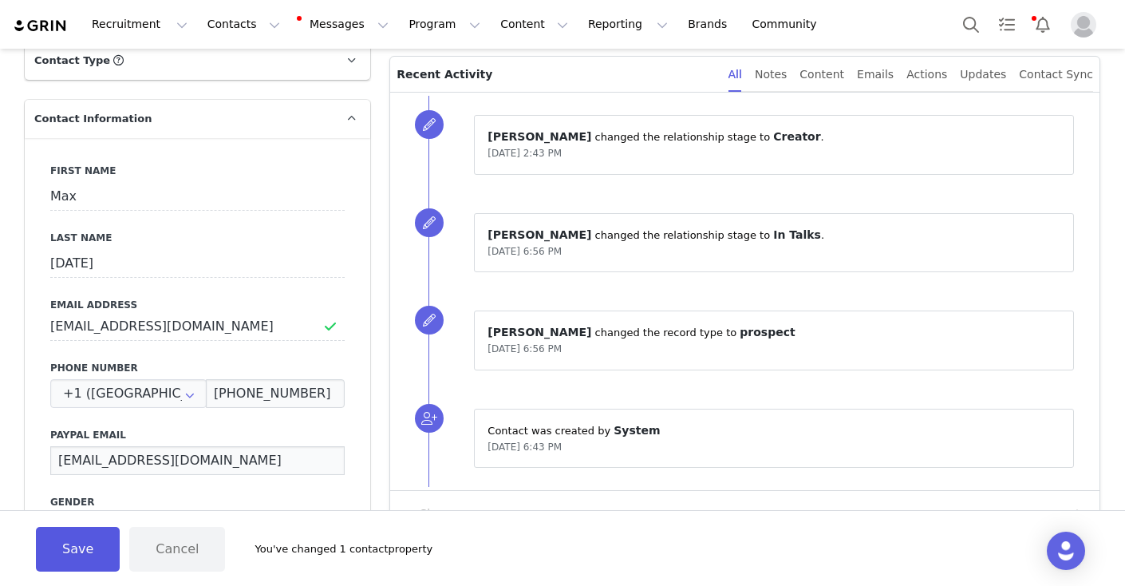
type input "[EMAIL_ADDRESS][DOMAIN_NAME]"
click at [78, 555] on button "Save" at bounding box center [78, 548] width 84 height 45
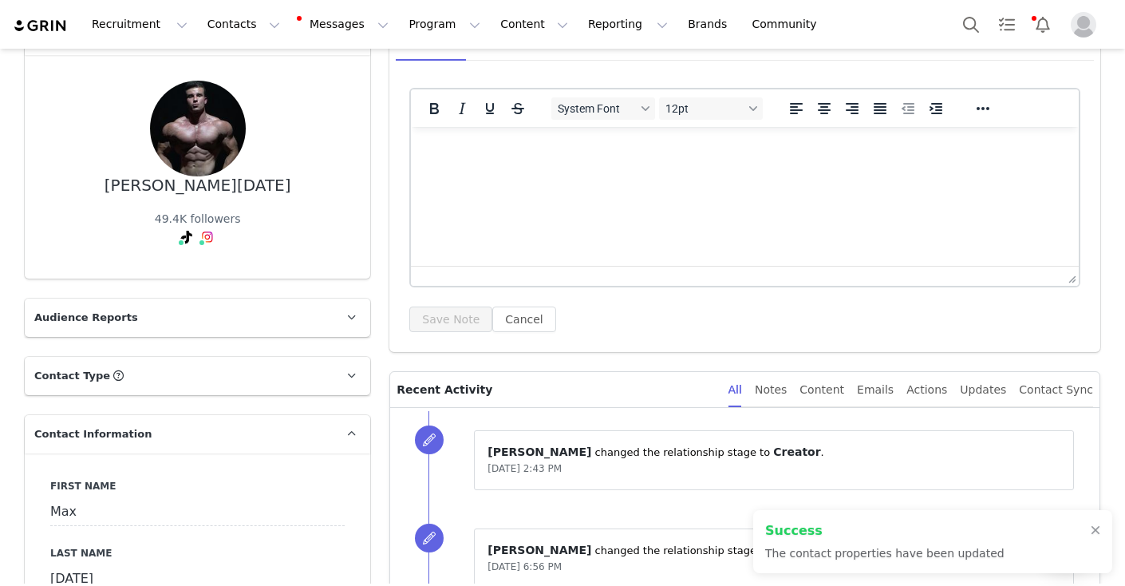
scroll to position [0, 0]
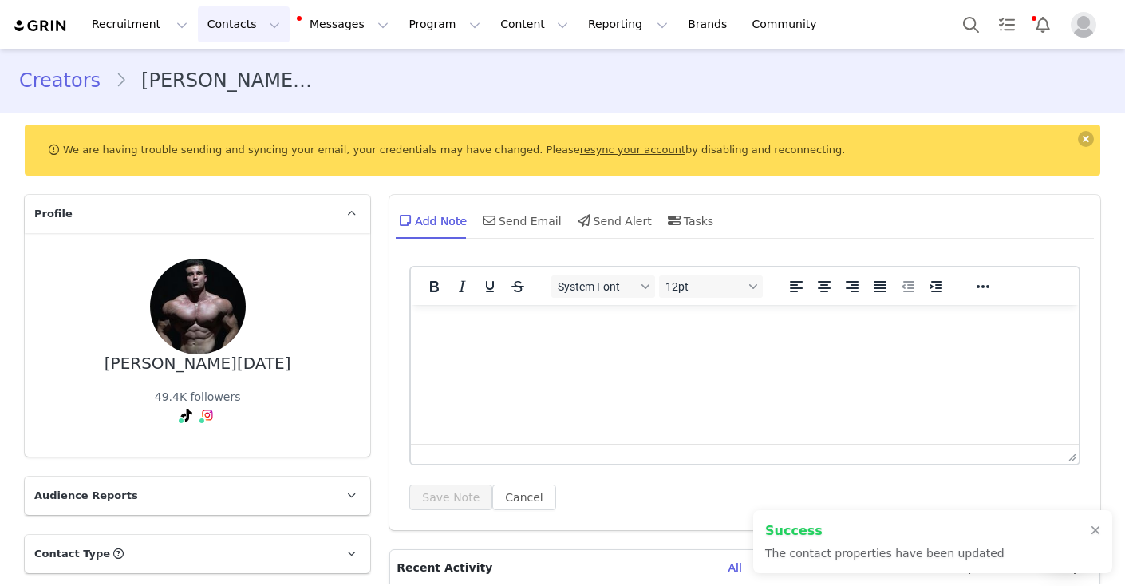
click at [254, 26] on button "Contacts Contacts" at bounding box center [244, 24] width 92 height 36
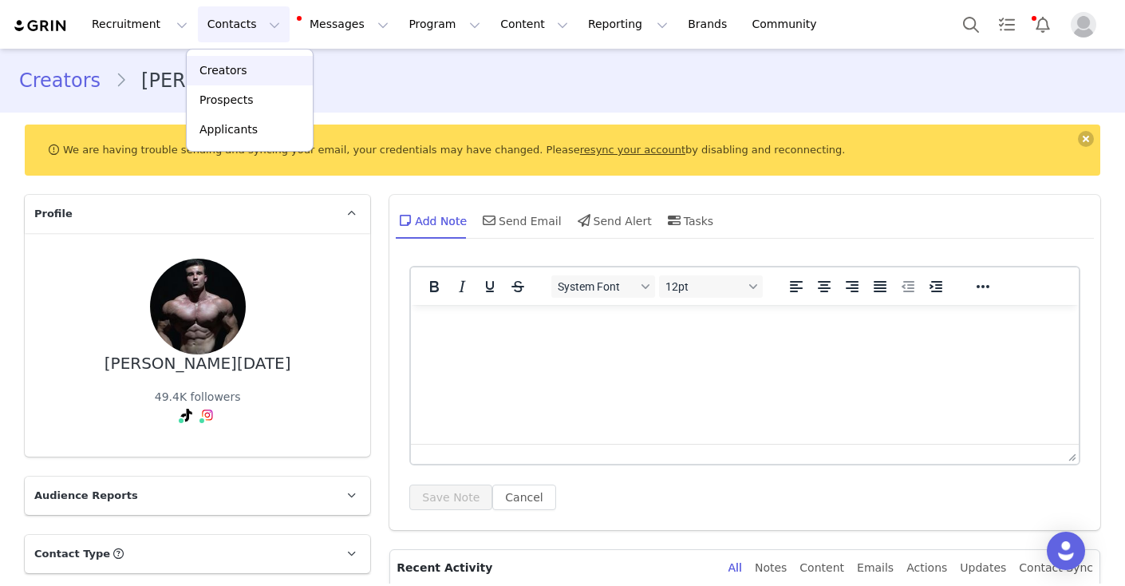
click at [251, 73] on div "Creators" at bounding box center [249, 70] width 107 height 17
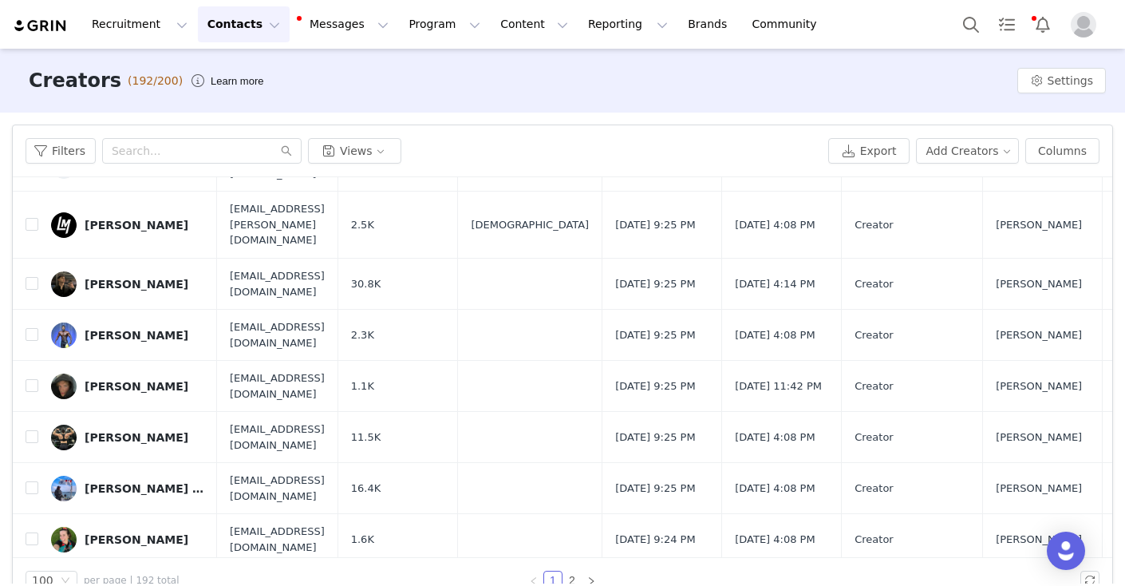
scroll to position [33, 0]
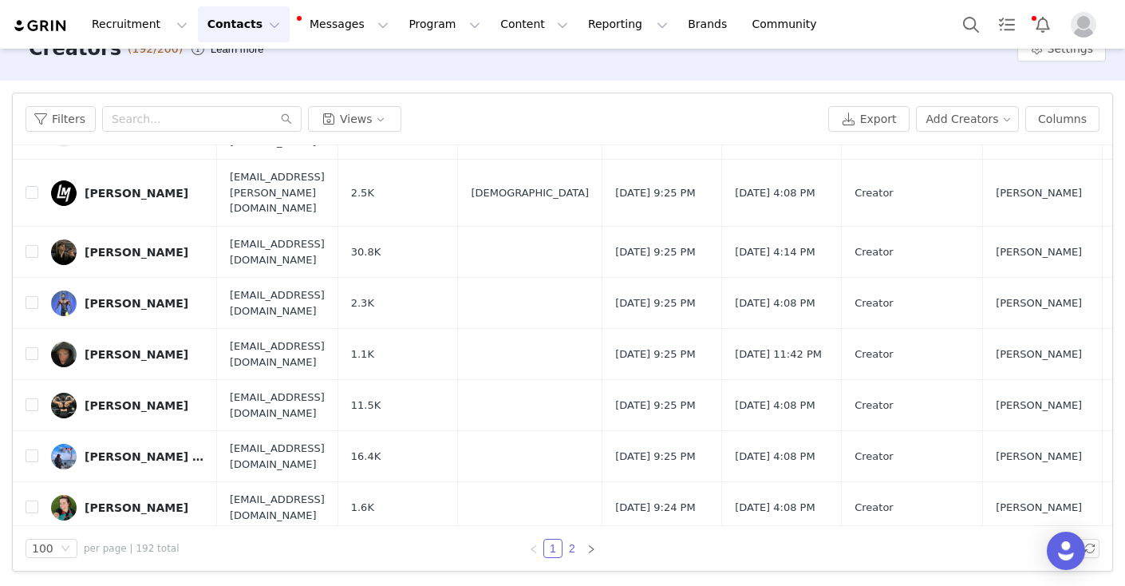
click at [574, 548] on link "2" at bounding box center [572, 548] width 18 height 18
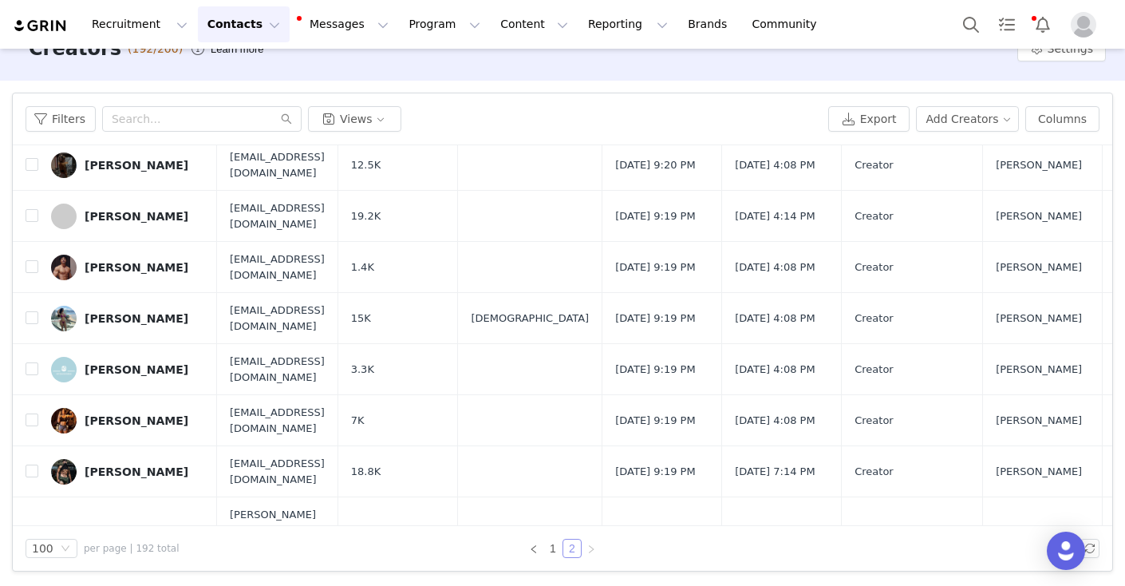
scroll to position [4358, 0]
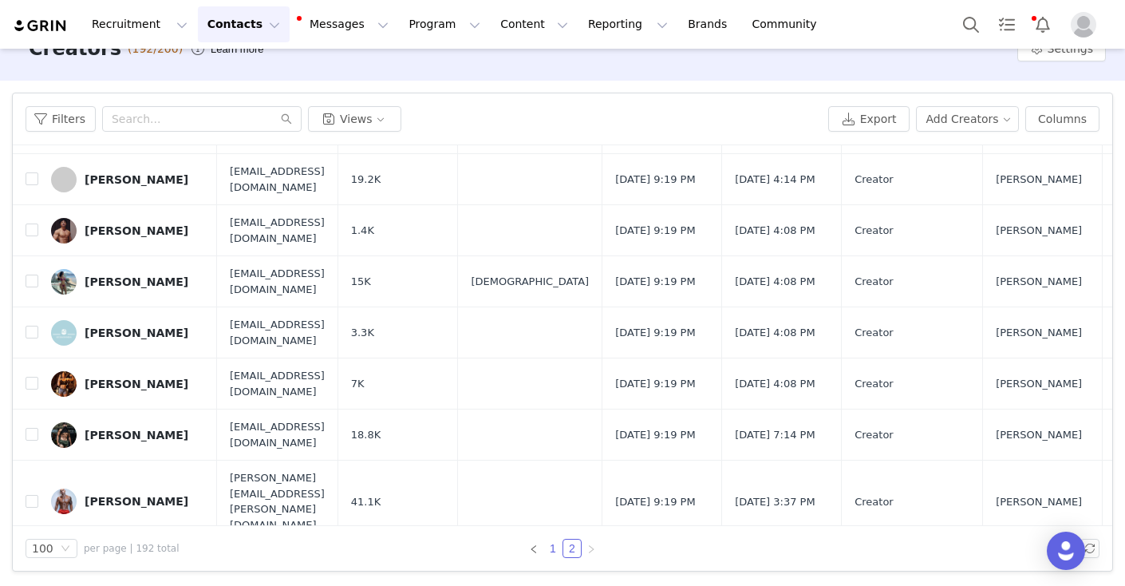
click at [554, 546] on link "1" at bounding box center [553, 548] width 18 height 18
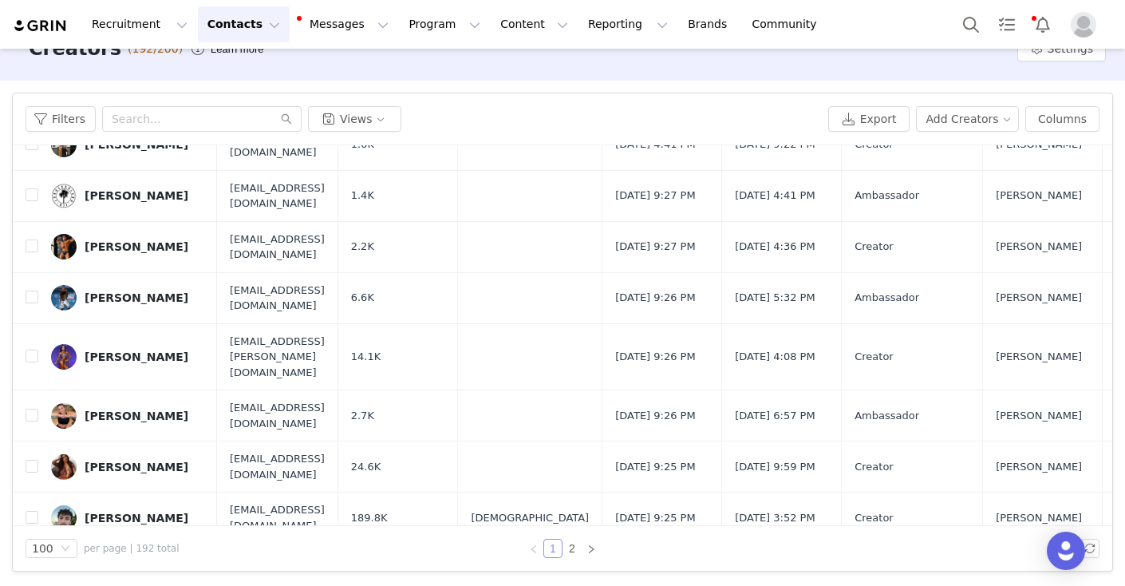
scroll to position [4094, 0]
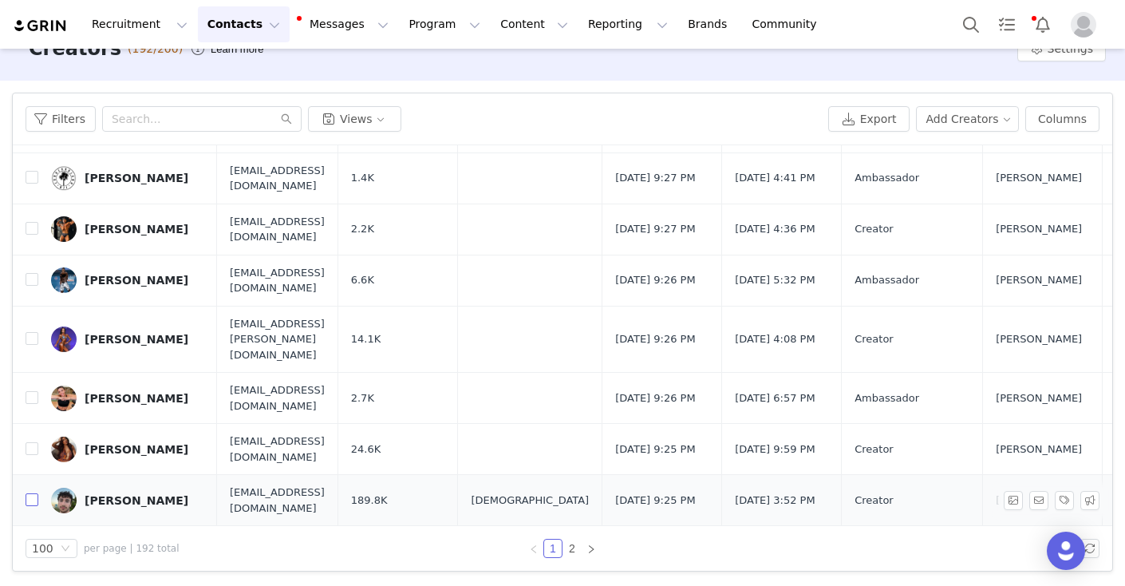
click at [31, 493] on input "checkbox" at bounding box center [32, 499] width 13 height 13
checkbox input "true"
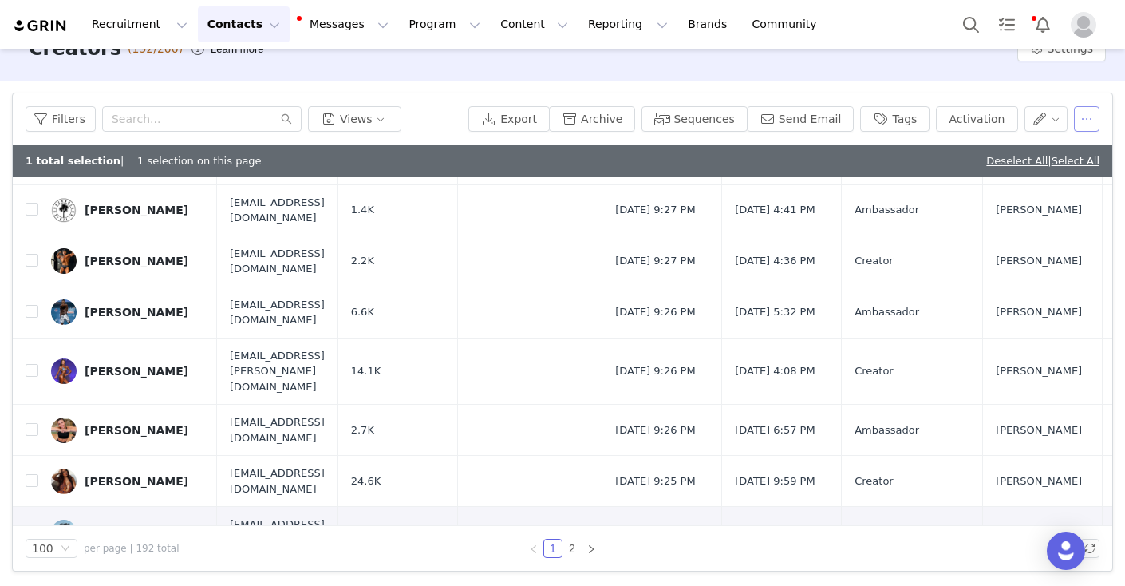
click at [1090, 122] on button "button" at bounding box center [1087, 119] width 26 height 26
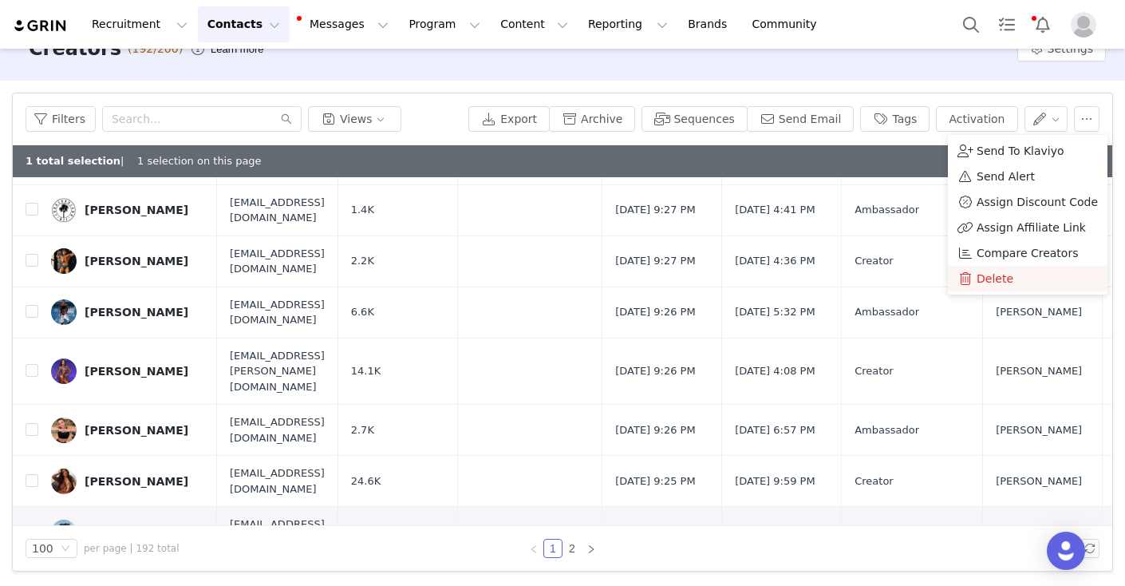
click at [1010, 282] on div "Delete" at bounding box center [1027, 279] width 140 height 18
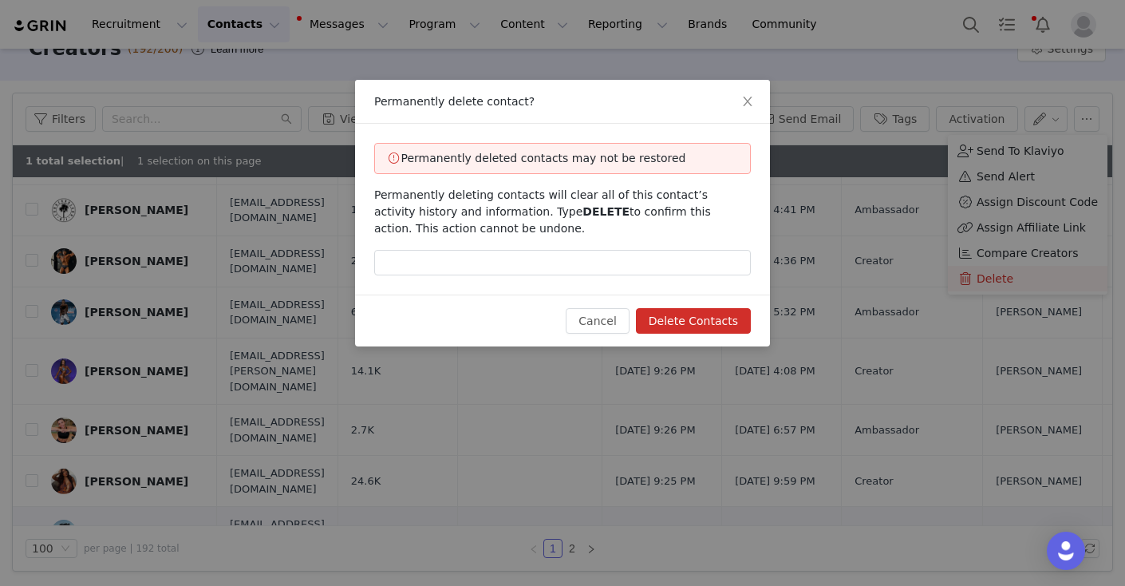
scroll to position [33, 0]
click at [541, 269] on input "text" at bounding box center [562, 263] width 377 height 26
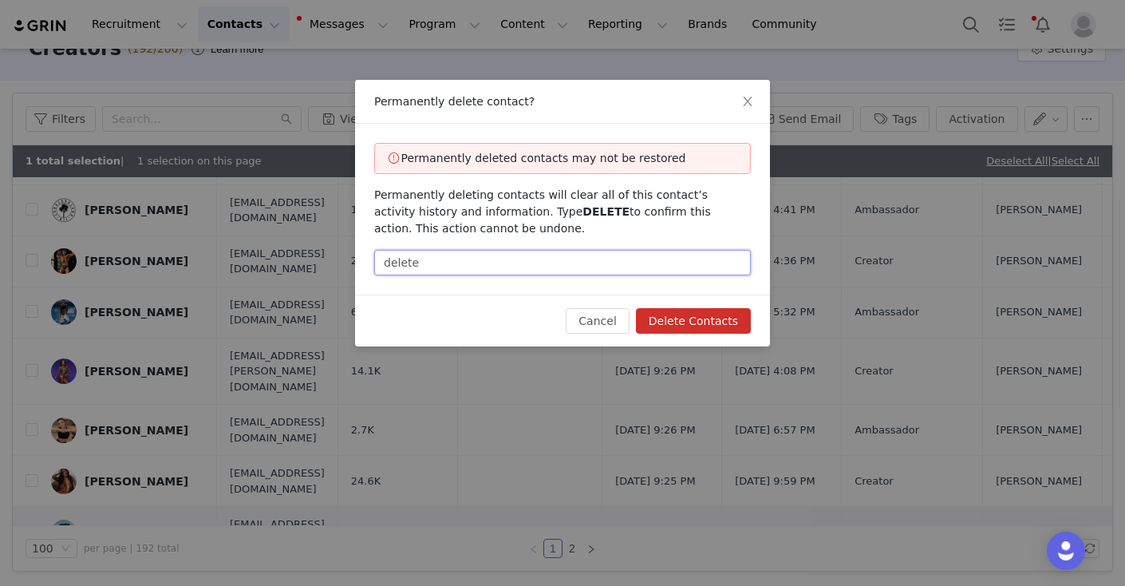
type input "delete"
click at [685, 317] on button "Delete Contacts" at bounding box center [693, 321] width 115 height 26
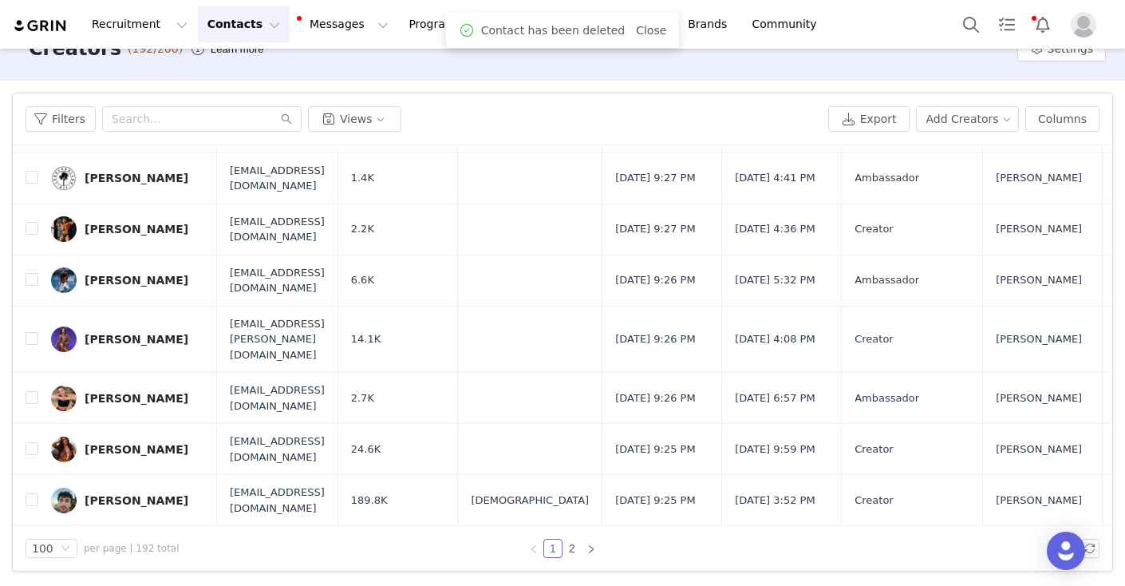
checkbox input "false"
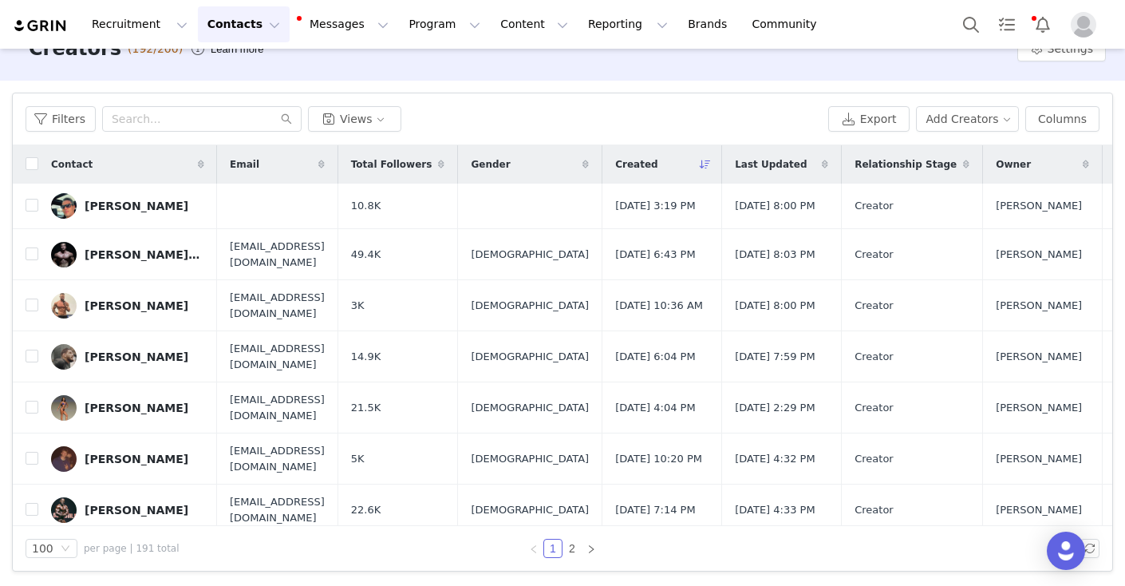
scroll to position [0, 0]
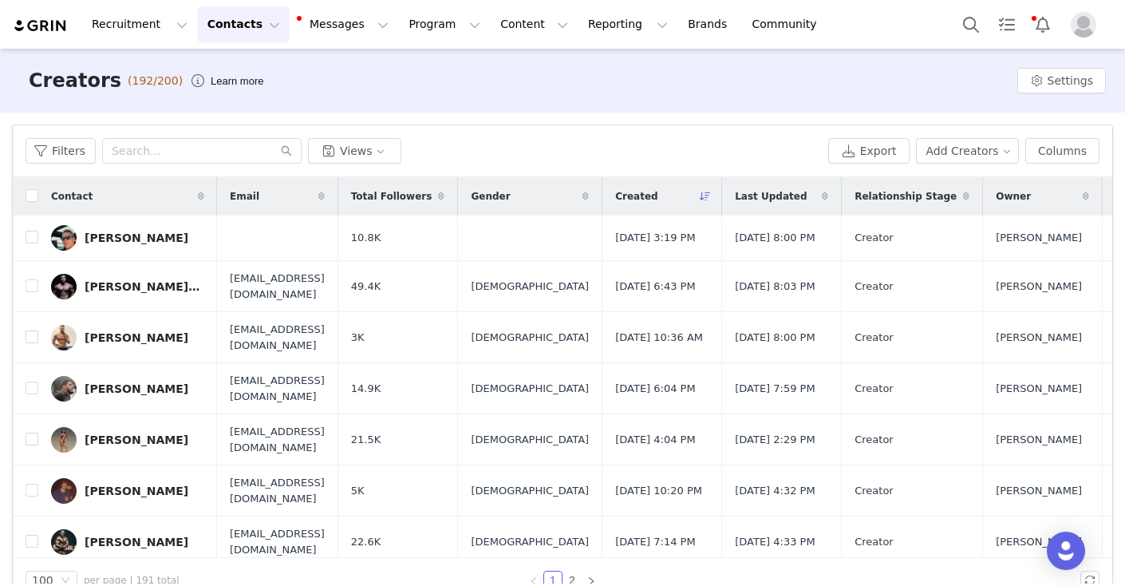
click at [259, 26] on button "Contacts Contacts" at bounding box center [244, 24] width 92 height 36
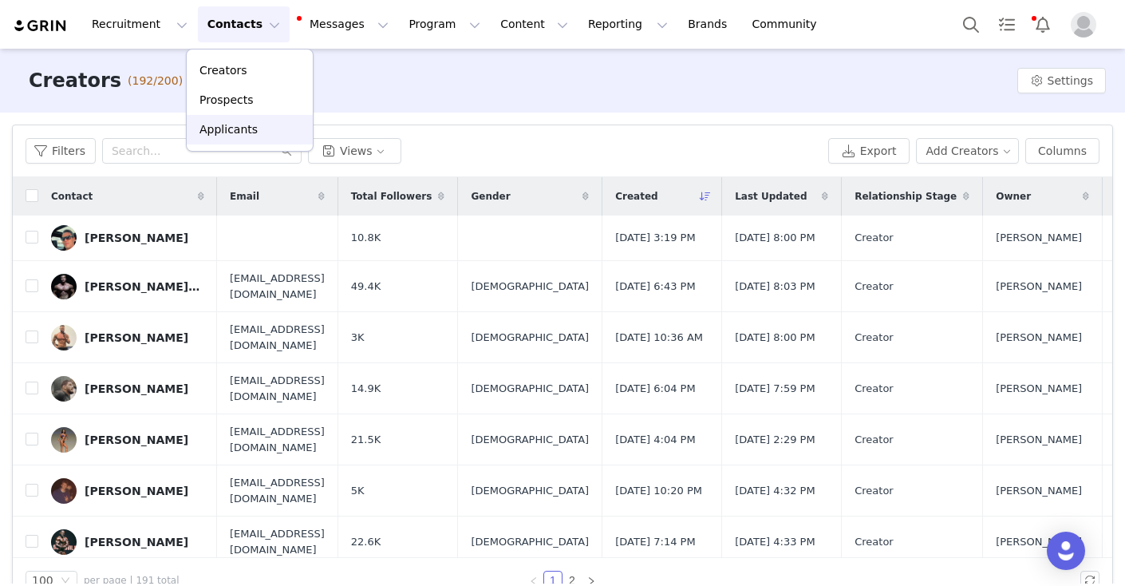
click at [241, 129] on p "Applicants" at bounding box center [228, 129] width 58 height 17
